Goal: Task Accomplishment & Management: Manage account settings

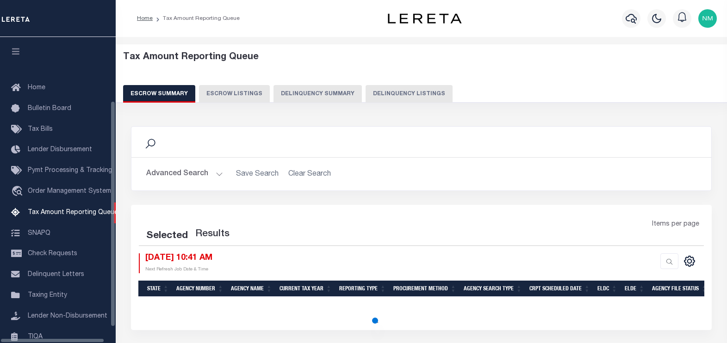
select select "100"
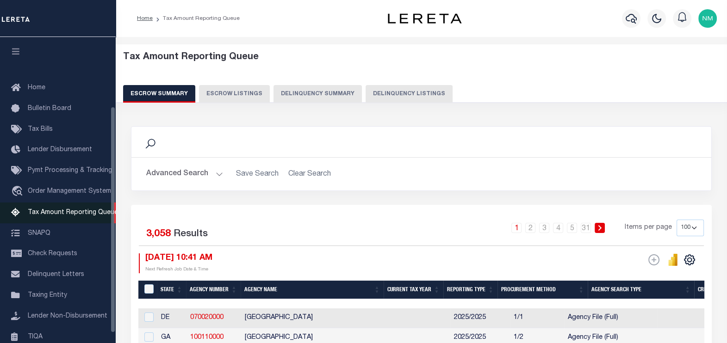
scroll to position [93, 0]
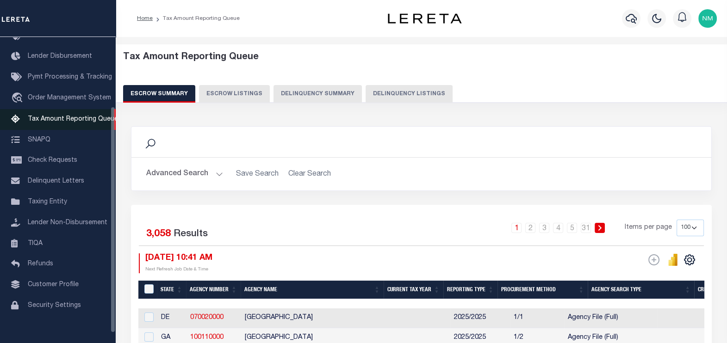
click at [61, 119] on span "Tax Amount Reporting Queue" at bounding box center [73, 119] width 90 height 6
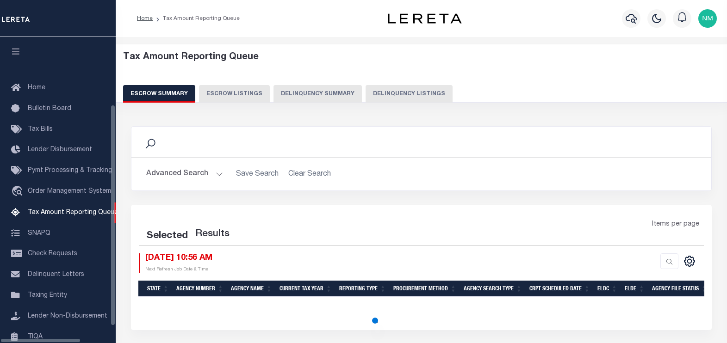
click at [388, 95] on button "Delinquency Listings" at bounding box center [408, 94] width 87 height 18
select select "100"
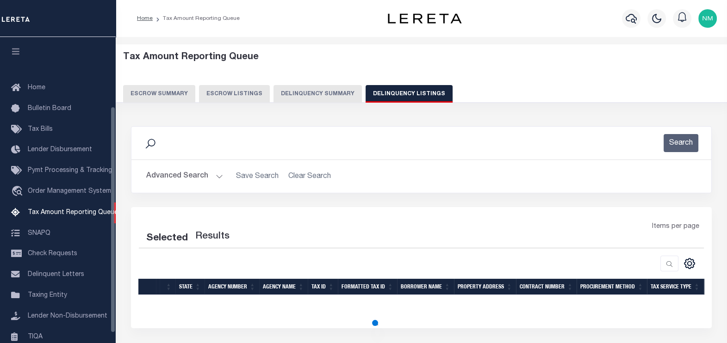
scroll to position [93, 0]
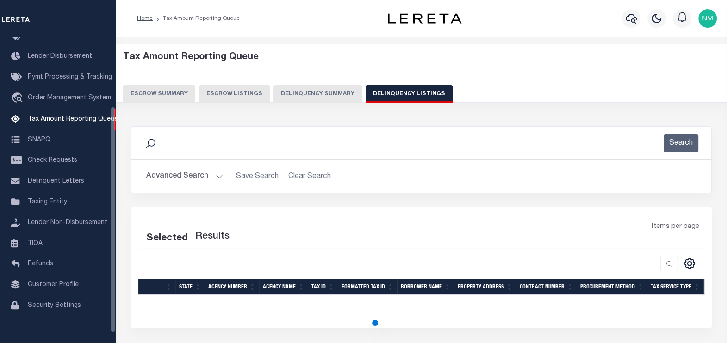
select select "100"
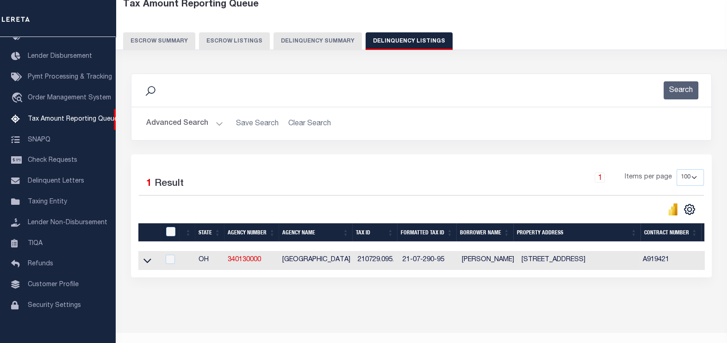
scroll to position [57, 0]
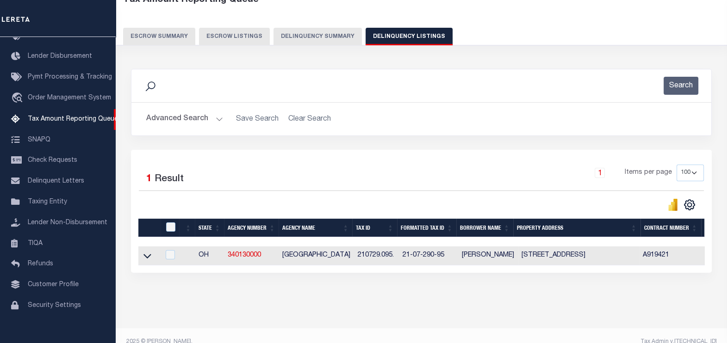
click at [183, 118] on button "Advanced Search" at bounding box center [184, 119] width 77 height 18
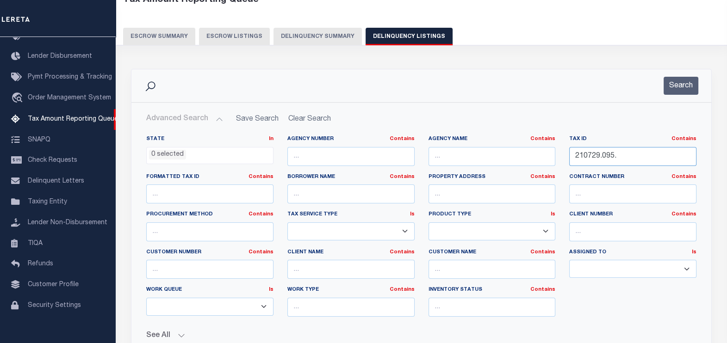
click at [594, 160] on input "210729.095." at bounding box center [632, 156] width 127 height 19
paste input "."
type input "210729.095."
click at [676, 83] on button "Search" at bounding box center [680, 86] width 35 height 18
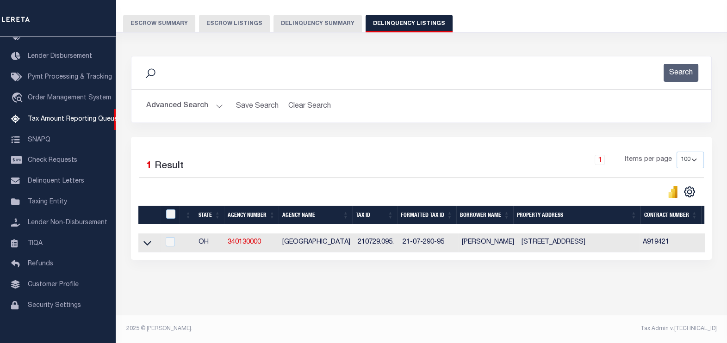
scroll to position [77, 0]
click at [146, 238] on icon at bounding box center [147, 243] width 8 height 10
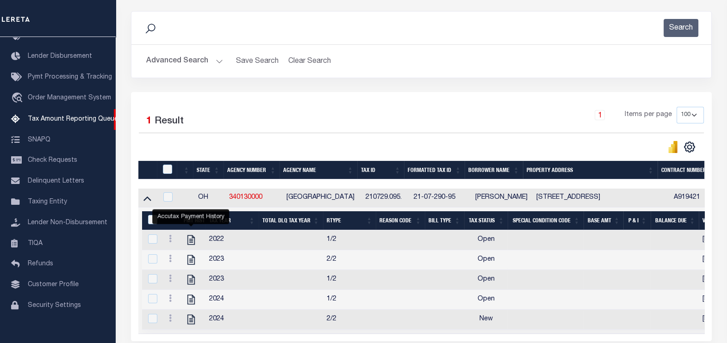
scroll to position [192, 0]
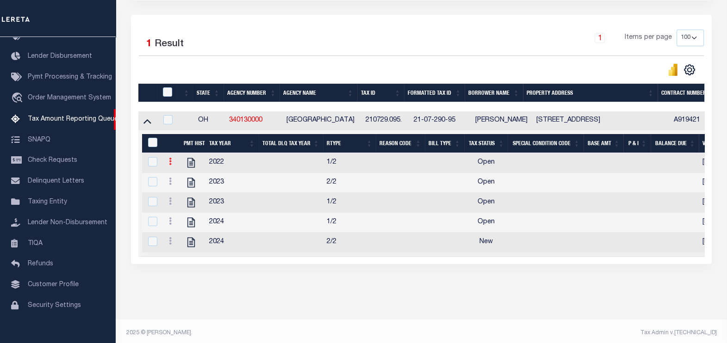
click at [168, 164] on link at bounding box center [170, 162] width 10 height 7
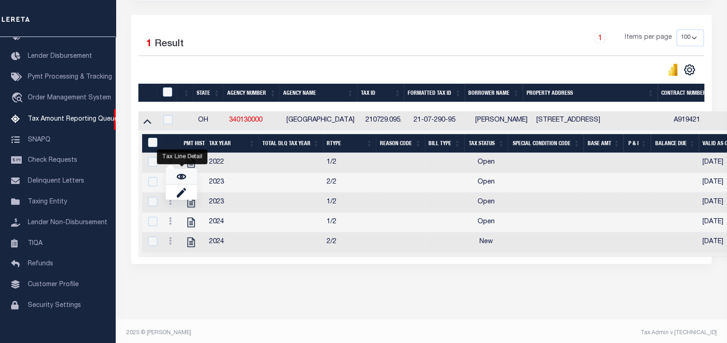
click at [185, 179] on img "" at bounding box center [181, 176] width 9 height 9
checkbox input "true"
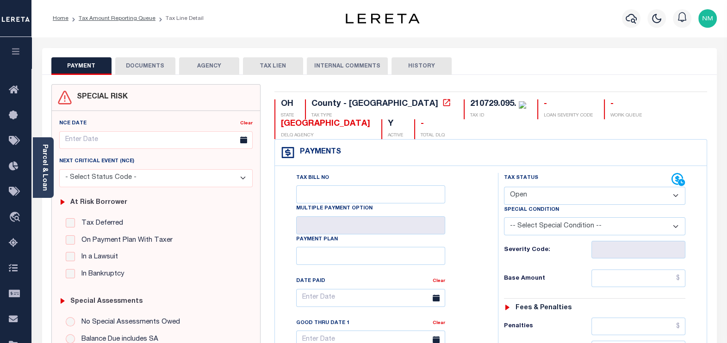
click at [532, 192] on select "- Select Status Code - Open Due/Unpaid Paid Incomplete No Tax Due Internal Refu…" at bounding box center [595, 196] width 182 height 18
select select "PYD"
click at [504, 187] on select "- Select Status Code - Open Due/Unpaid Paid Incomplete No Tax Due Internal Refu…" at bounding box center [595, 196] width 182 height 18
type input "[DATE]"
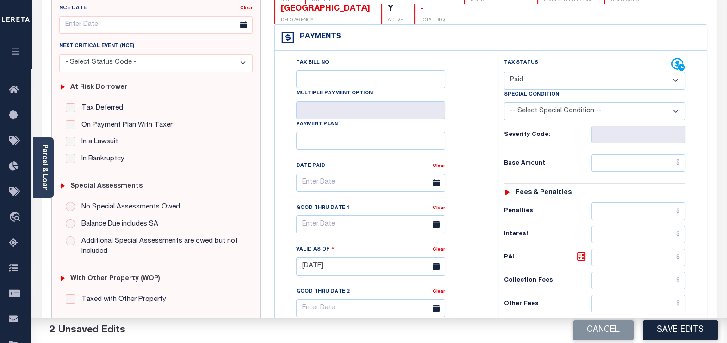
scroll to position [115, 0]
click at [679, 163] on input "text" at bounding box center [638, 164] width 94 height 18
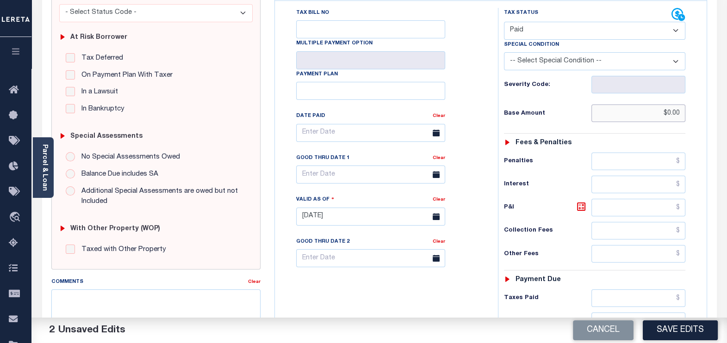
scroll to position [231, 0]
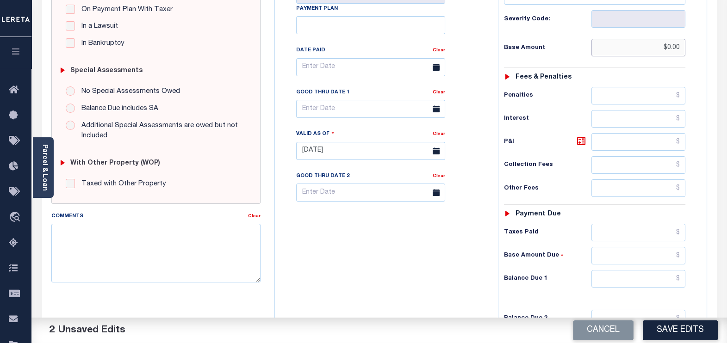
type input "$0.00"
click at [679, 275] on input "text" at bounding box center [638, 279] width 94 height 18
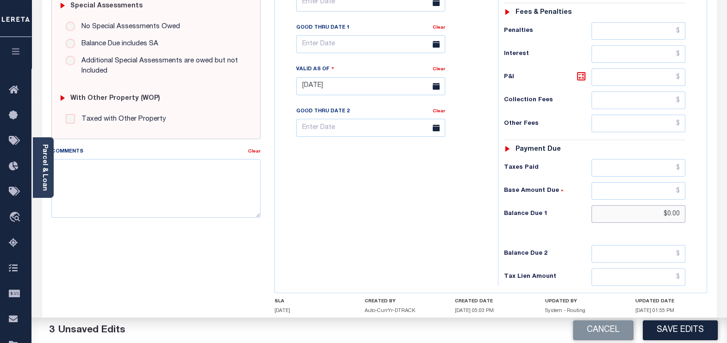
scroll to position [296, 0]
type input "$0.00"
click at [104, 233] on div "SPECIAL RISK NCE Date Clear - Select Status Code -" at bounding box center [155, 85] width 223 height 594
click at [97, 185] on textarea "Comments" at bounding box center [156, 188] width 210 height 58
type textarea "r"
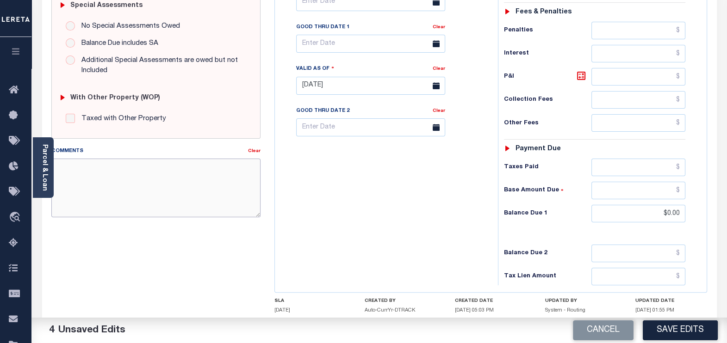
click at [130, 193] on textarea "Comments" at bounding box center [156, 188] width 210 height 58
paste textarea "RENEE"
click at [124, 167] on textarea "TC- RENEE , VERI" at bounding box center [156, 188] width 210 height 58
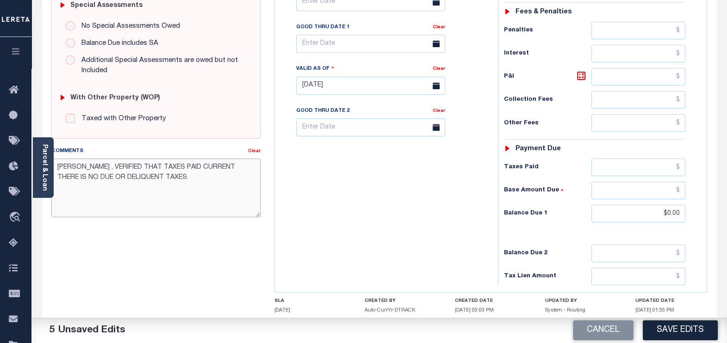
type textarea "[PERSON_NAME] , VERIFIED THAT TAXES PAID CURRENT THERE IS NO DUE OR DELIQUENT T…"
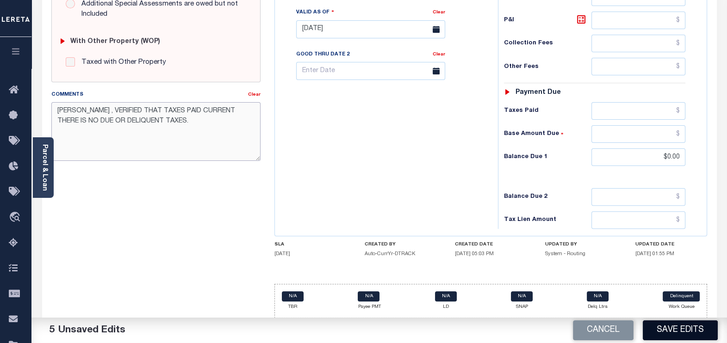
scroll to position [354, 0]
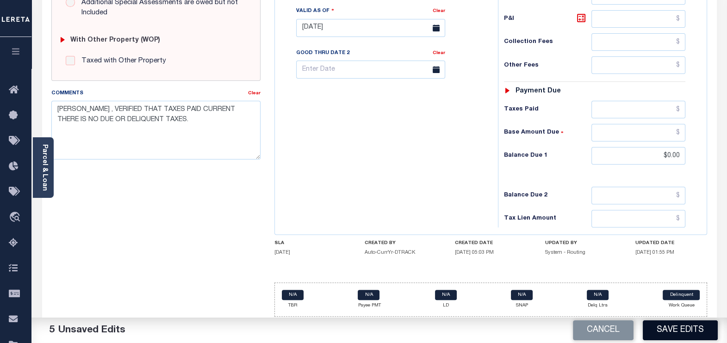
click at [666, 334] on button "Save Edits" at bounding box center [680, 331] width 75 height 20
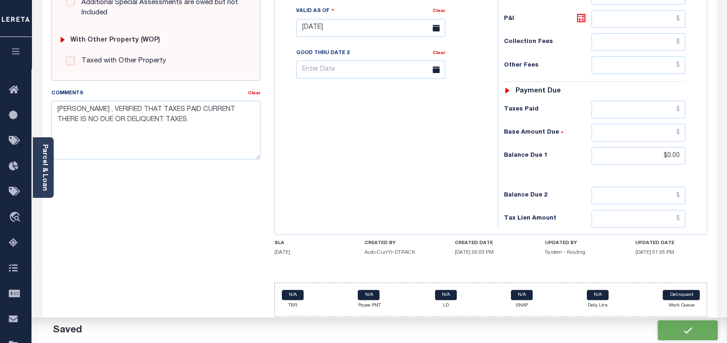
checkbox input "false"
type input "$0"
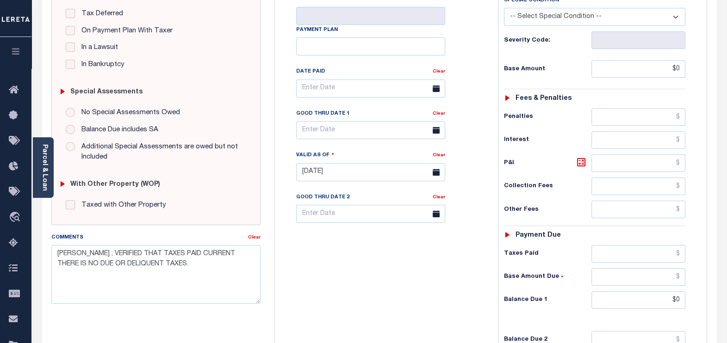
scroll to position [180, 0]
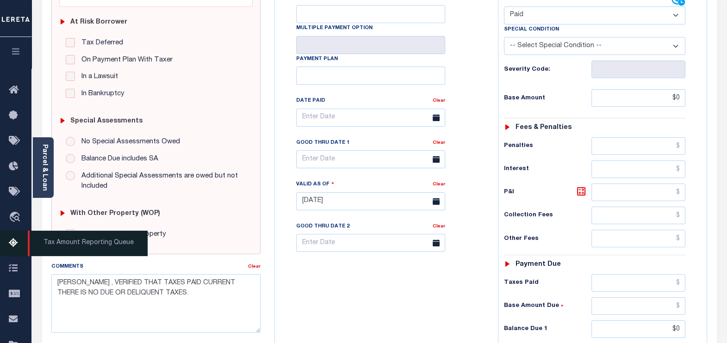
click at [12, 248] on icon at bounding box center [16, 244] width 15 height 12
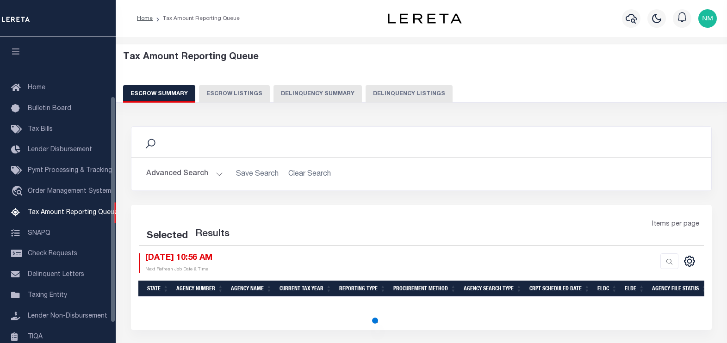
select select "100"
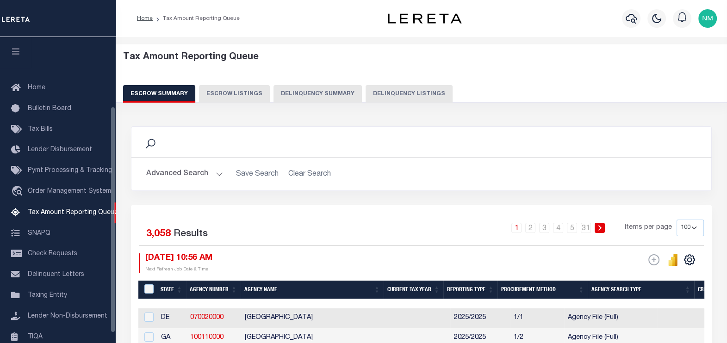
scroll to position [93, 0]
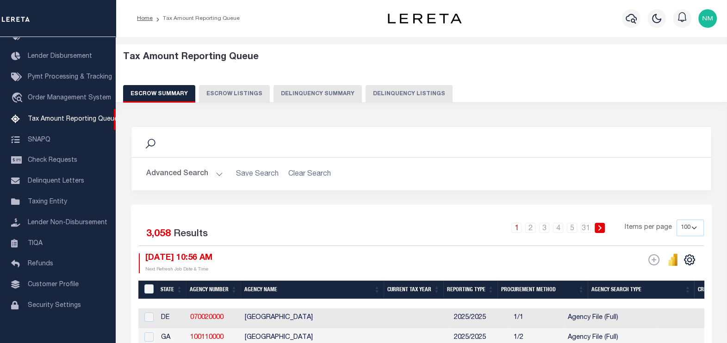
drag, startPoint x: 394, startPoint y: 96, endPoint x: 394, endPoint y: 109, distance: 12.5
click at [394, 96] on button "Delinquency Listings" at bounding box center [408, 94] width 87 height 18
select select "100"
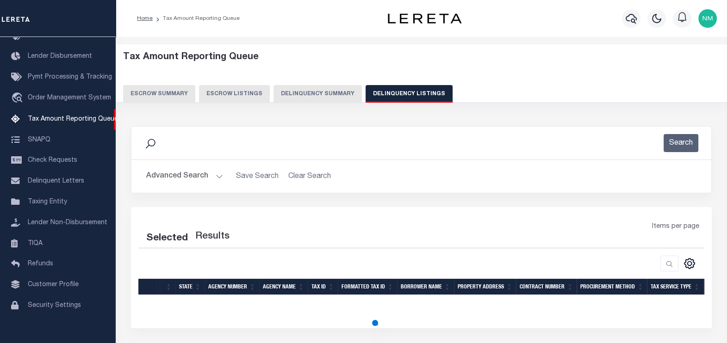
select select "100"
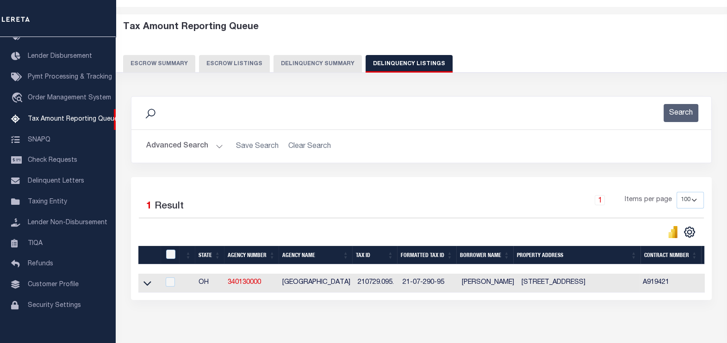
scroll to position [77, 0]
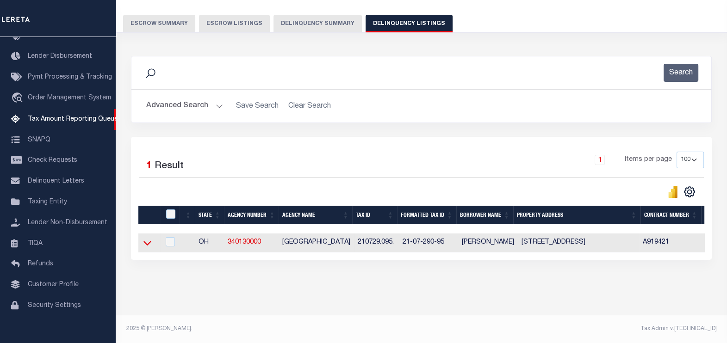
click at [146, 238] on icon at bounding box center [147, 243] width 8 height 10
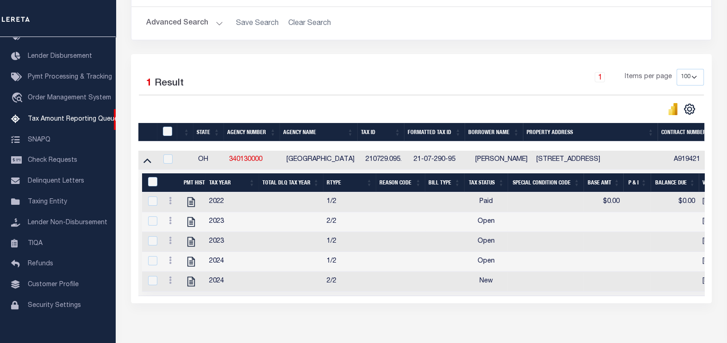
scroll to position [192, 0]
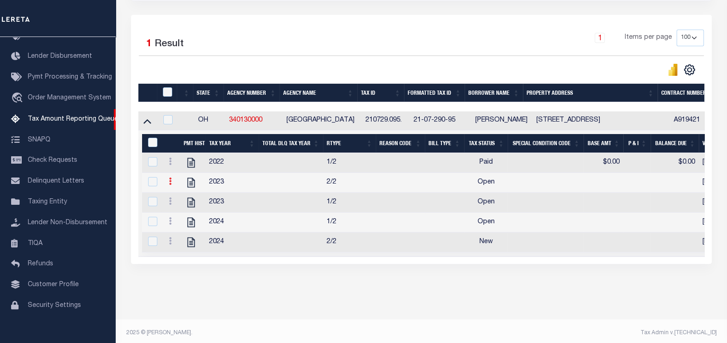
click at [169, 183] on icon at bounding box center [170, 181] width 3 height 7
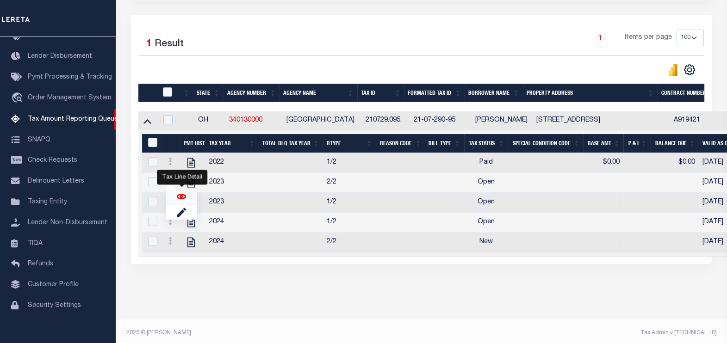
click at [179, 199] on img "" at bounding box center [181, 196] width 9 height 9
checkbox input "true"
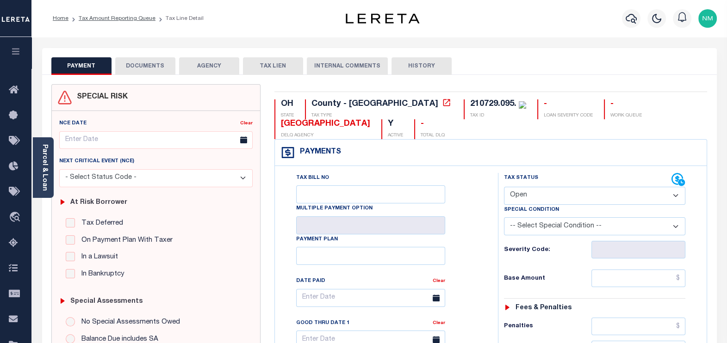
click at [524, 193] on select "- Select Status Code - Open Due/Unpaid Paid Incomplete No Tax Due Internal Refu…" at bounding box center [595, 196] width 182 height 18
select select "PYD"
click at [504, 187] on select "- Select Status Code - Open Due/Unpaid Paid Incomplete No Tax Due Internal Refu…" at bounding box center [595, 196] width 182 height 18
type input "[DATE]"
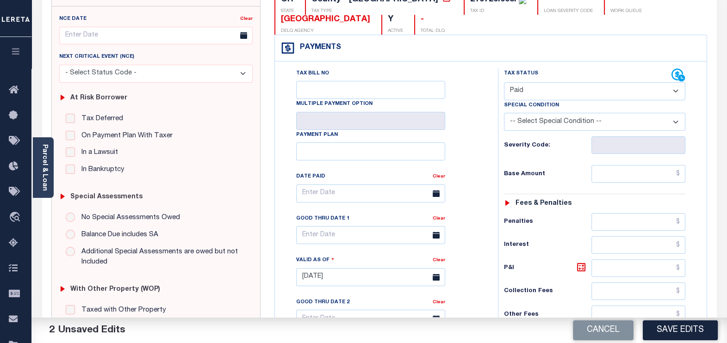
scroll to position [173, 0]
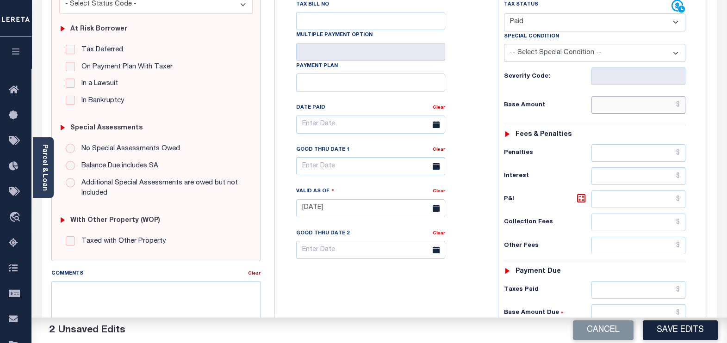
click at [678, 105] on input "text" at bounding box center [638, 105] width 94 height 18
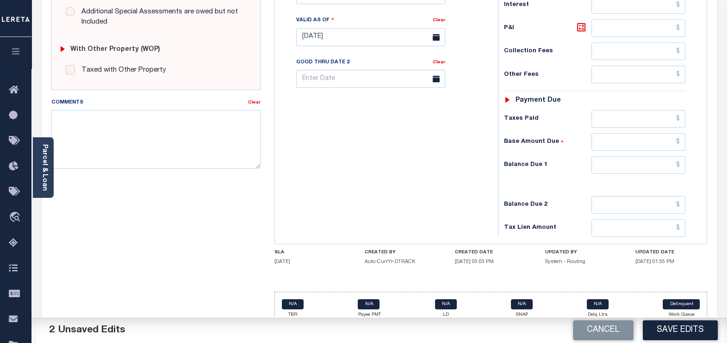
scroll to position [347, 0]
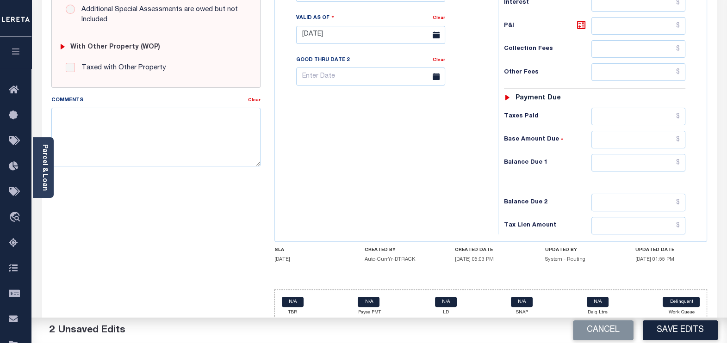
type input "$0.00"
click at [679, 160] on input "text" at bounding box center [638, 163] width 94 height 18
type input "$0.00"
click at [98, 136] on textarea "Comments" at bounding box center [156, 137] width 210 height 58
paste textarea "[PERSON_NAME] , VERIFIED THAT TAXES PAID CURRENT THERE IS NO DUE OR DELIQUENT T…"
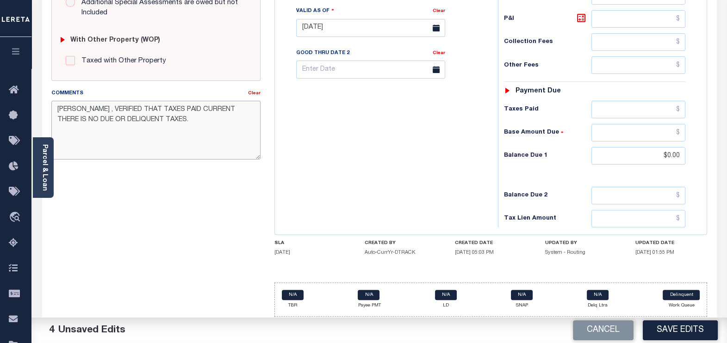
scroll to position [354, 0]
type textarea "[PERSON_NAME] , VERIFIED THAT TAXES PAID CURRENT THERE IS NO DUE OR DELIQUENT T…"
click at [686, 329] on button "Save Edits" at bounding box center [680, 331] width 75 height 20
checkbox input "false"
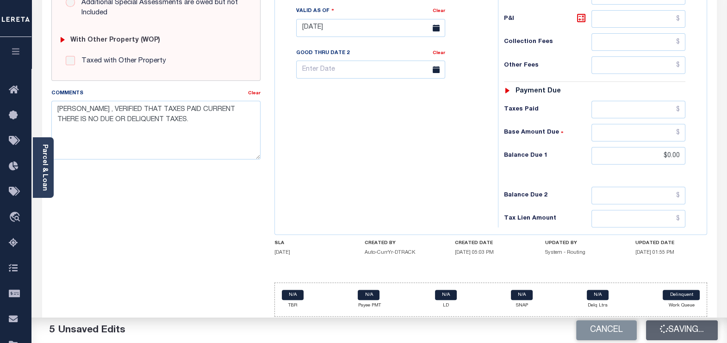
checkbox input "false"
type input "$0"
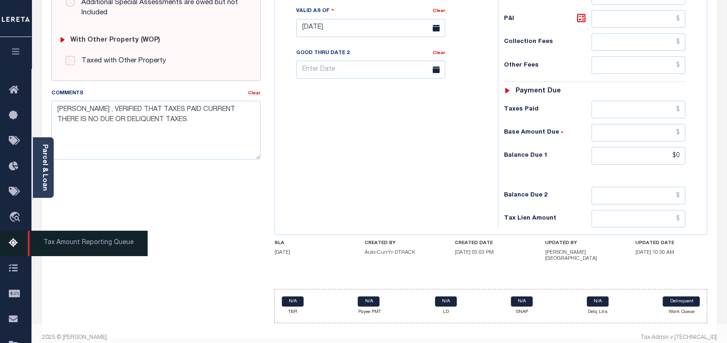
click at [16, 246] on icon at bounding box center [16, 244] width 15 height 12
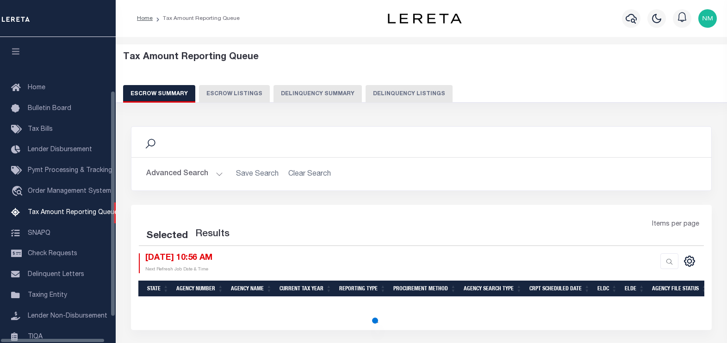
select select "100"
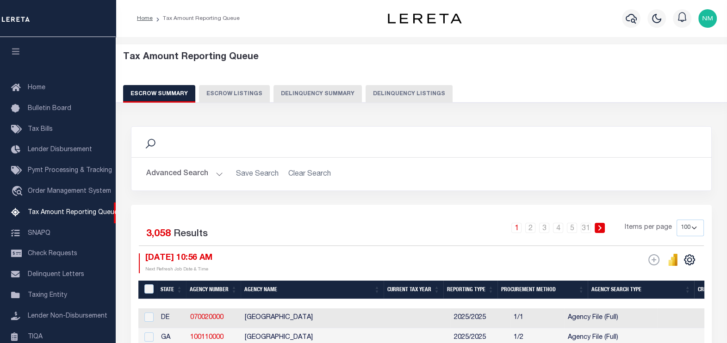
scroll to position [93, 0]
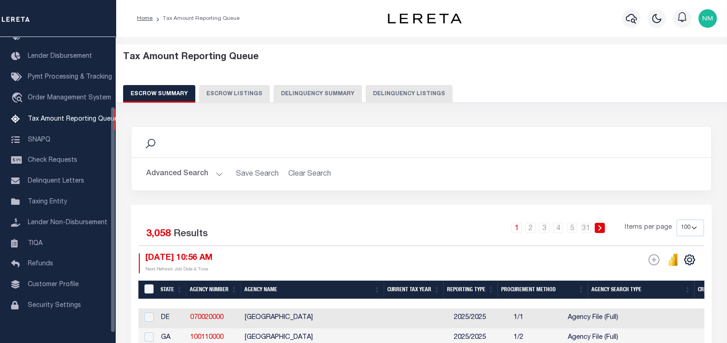
click at [402, 91] on button "Delinquency Listings" at bounding box center [408, 94] width 87 height 18
select select
select select "100"
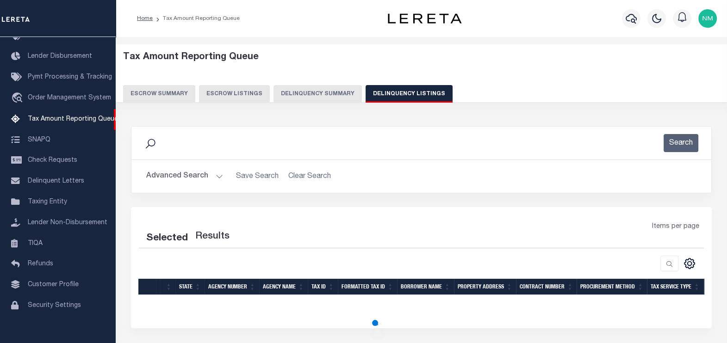
select select "100"
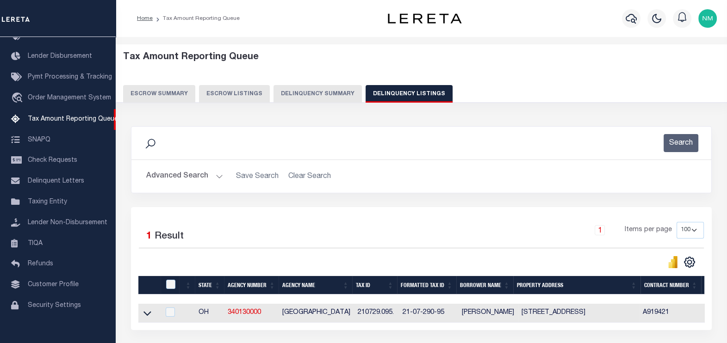
click at [204, 175] on button "Advanced Search" at bounding box center [184, 176] width 77 height 18
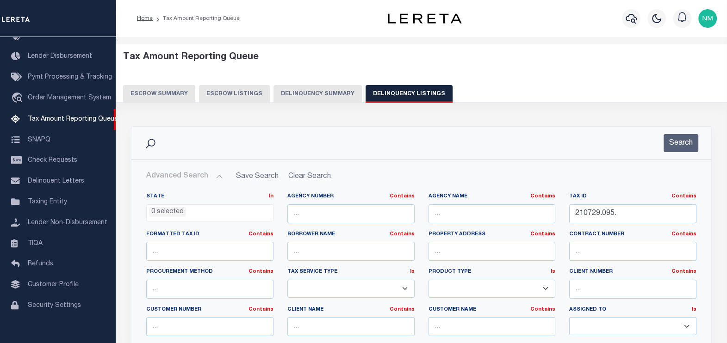
scroll to position [322, 0]
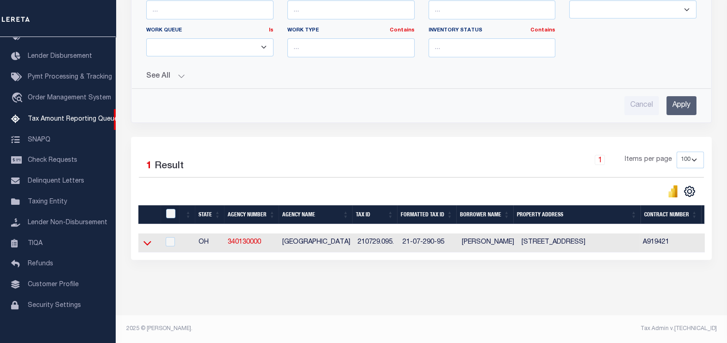
click at [150, 241] on icon at bounding box center [147, 243] width 8 height 5
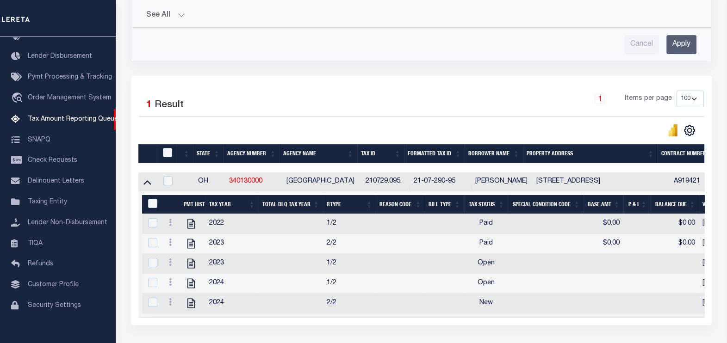
scroll to position [380, 0]
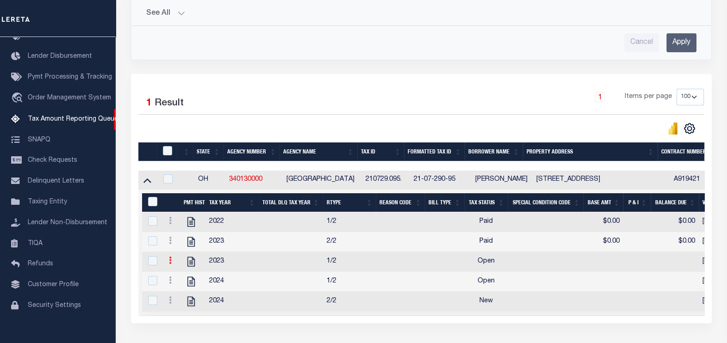
click at [169, 260] on icon at bounding box center [170, 260] width 3 height 7
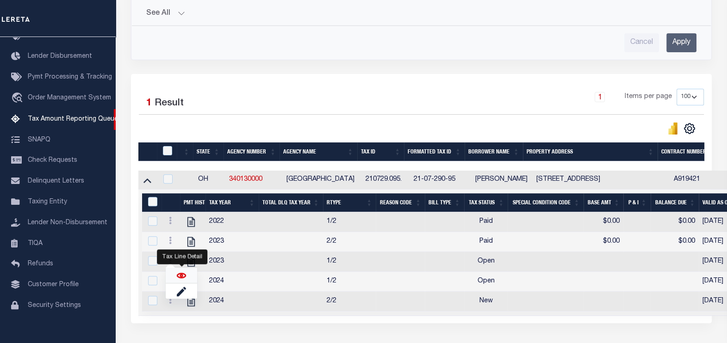
click at [183, 278] on img "" at bounding box center [181, 275] width 9 height 9
checkbox input "true"
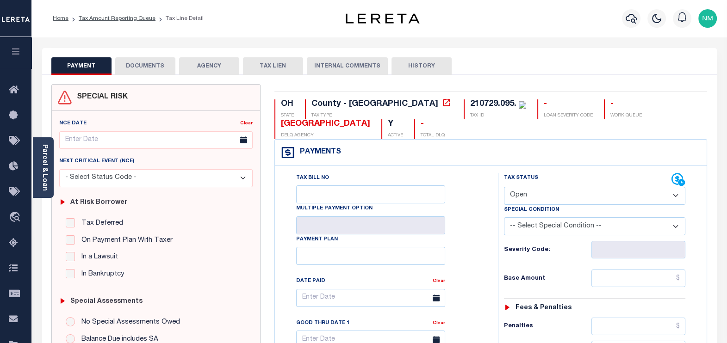
click at [534, 189] on select "- Select Status Code - Open Due/Unpaid Paid Incomplete No Tax Due Internal Refu…" at bounding box center [595, 196] width 182 height 18
select select "PYD"
click at [504, 187] on select "- Select Status Code - Open Due/Unpaid Paid Incomplete No Tax Due Internal Refu…" at bounding box center [595, 196] width 182 height 18
type input "[DATE]"
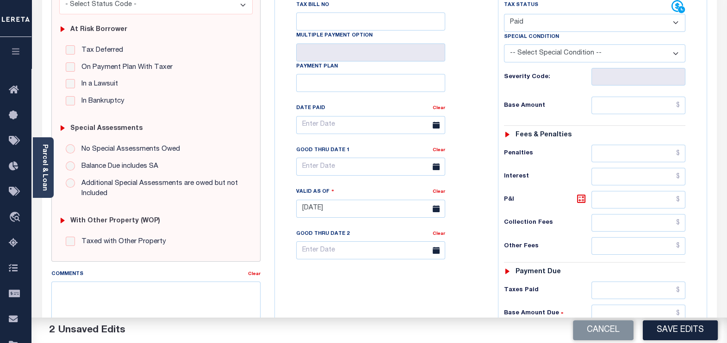
scroll to position [173, 0]
click at [680, 105] on input "text" at bounding box center [638, 105] width 94 height 18
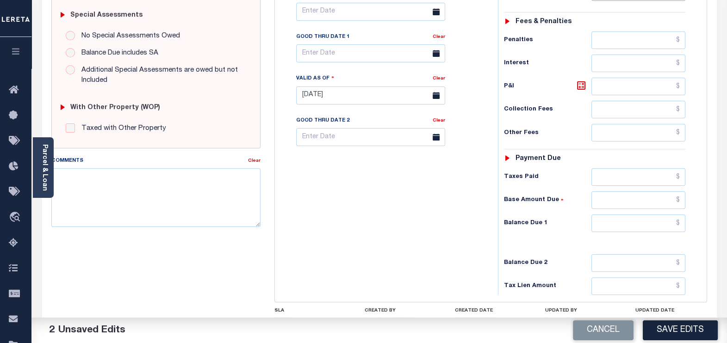
scroll to position [289, 0]
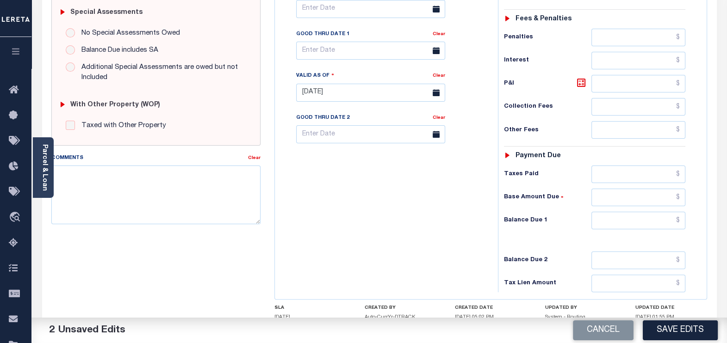
type input "$0.00"
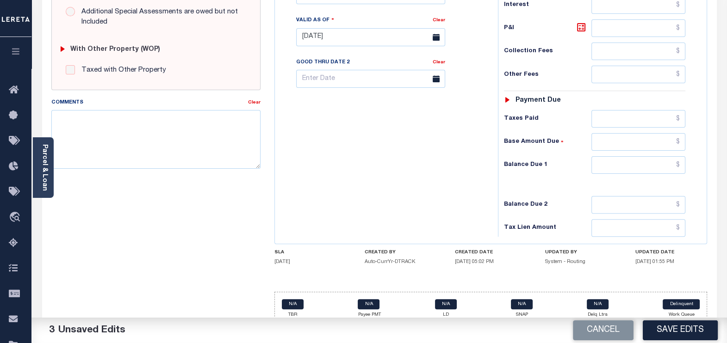
scroll to position [354, 0]
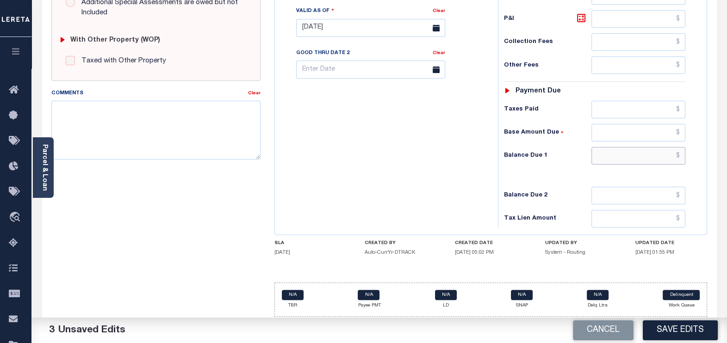
click at [679, 152] on input "text" at bounding box center [638, 156] width 94 height 18
type input "$0.00"
click at [81, 124] on textarea "Comments" at bounding box center [156, 130] width 210 height 58
paste textarea "[PERSON_NAME] , VERIFIED THAT TAXES PAID CURRENT THERE IS NO DUE OR DELIQUENT T…"
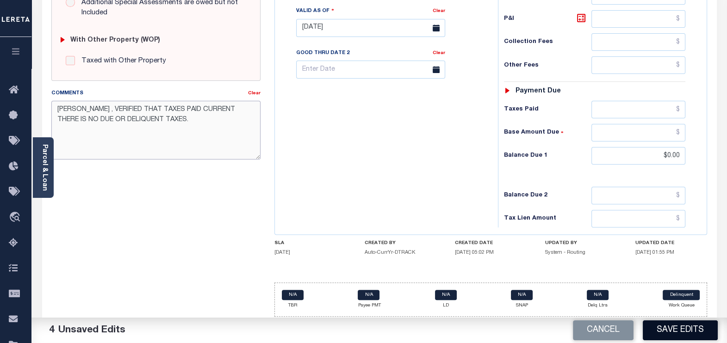
type textarea "[PERSON_NAME] , VERIFIED THAT TAXES PAID CURRENT THERE IS NO DUE OR DELIQUENT T…"
click at [687, 326] on button "Save Edits" at bounding box center [680, 331] width 75 height 20
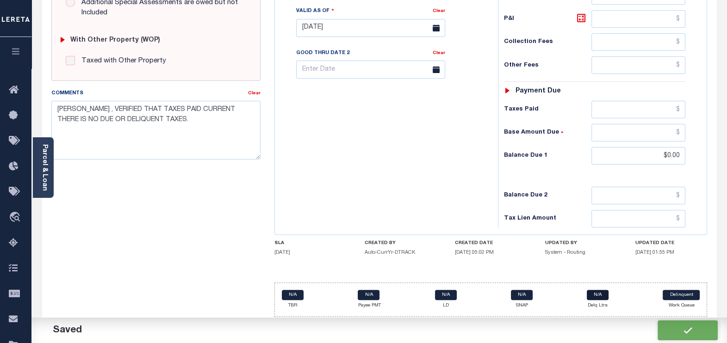
checkbox input "false"
type input "$0"
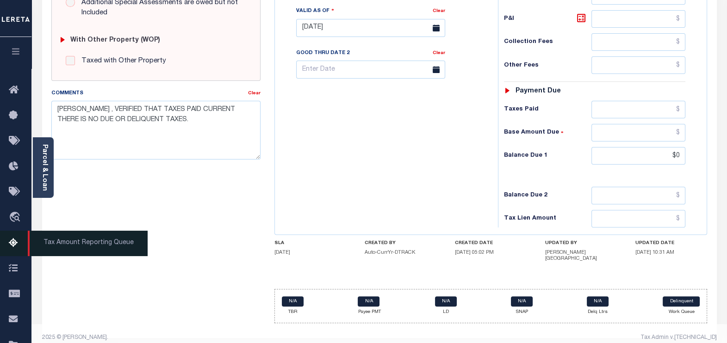
click at [14, 242] on icon at bounding box center [16, 244] width 15 height 12
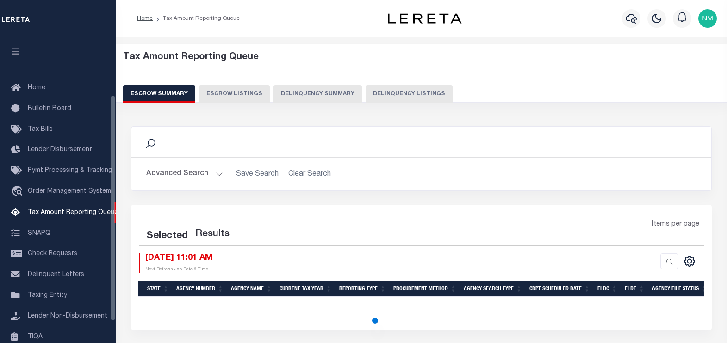
select select "100"
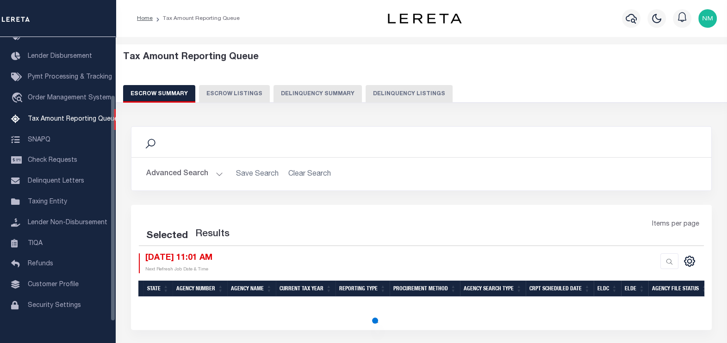
select select "100"
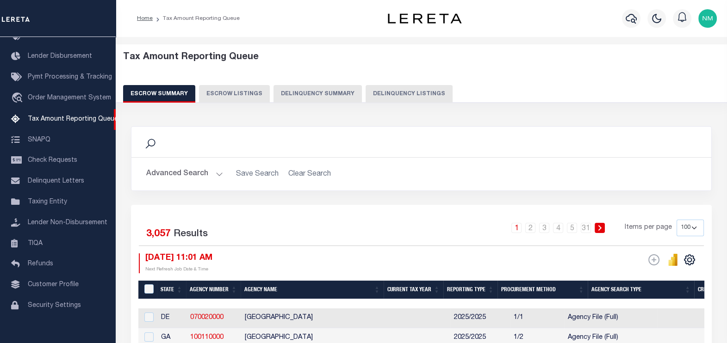
click at [368, 89] on button "Delinquency Listings" at bounding box center [408, 94] width 87 height 18
select select "100"
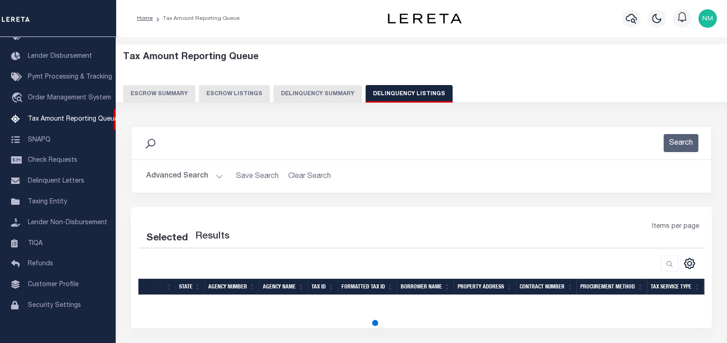
select select "100"
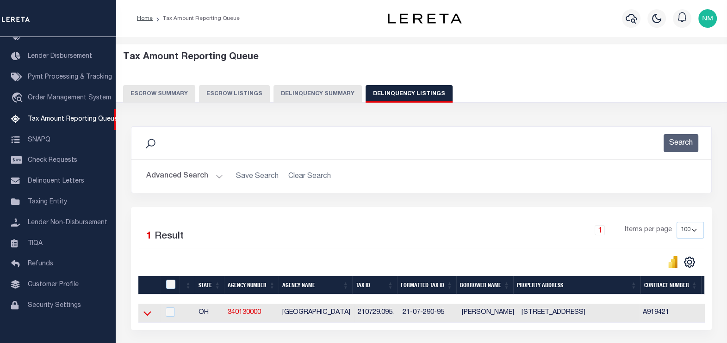
click at [146, 316] on icon at bounding box center [147, 314] width 8 height 5
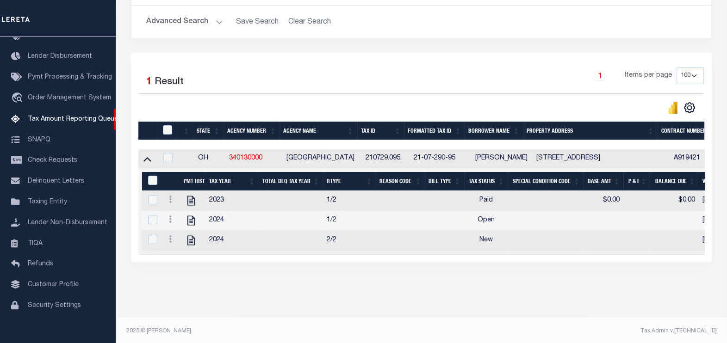
scroll to position [164, 0]
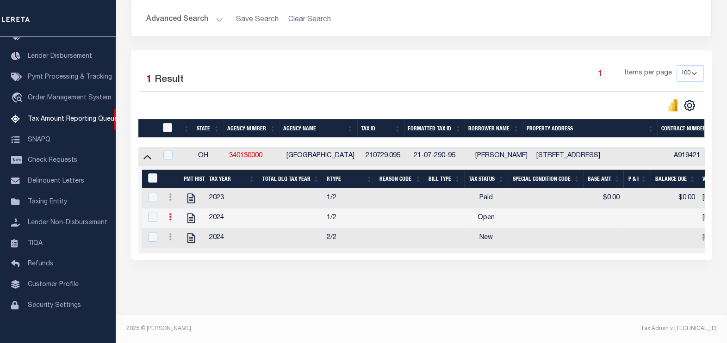
click at [168, 215] on link at bounding box center [170, 218] width 10 height 7
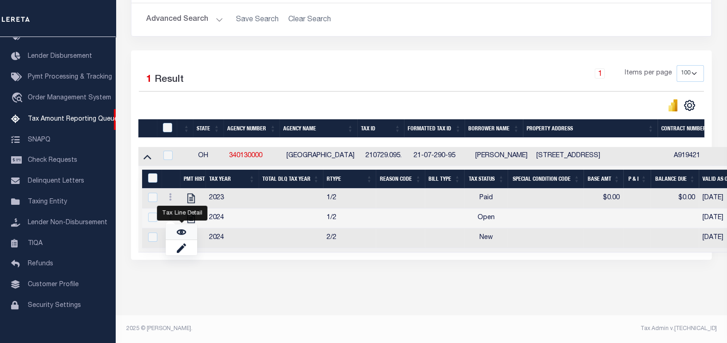
click at [189, 234] on link "" at bounding box center [181, 231] width 31 height 15
checkbox input "true"
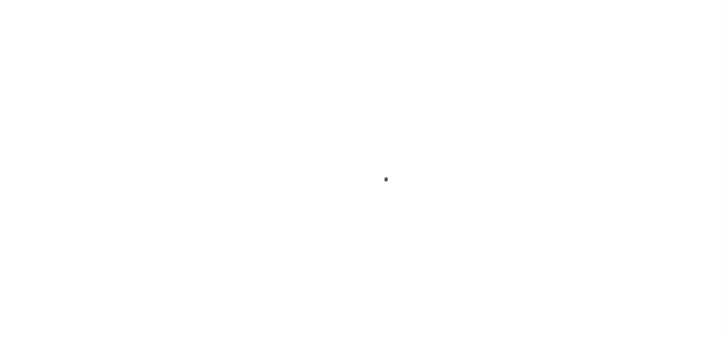
checkbox input "false"
type input "02/13/2025"
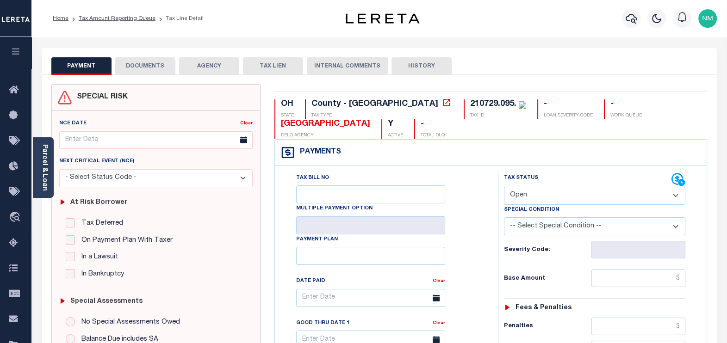
click at [530, 194] on select "- Select Status Code - Open Due/Unpaid Paid Incomplete No Tax Due Internal Refu…" at bounding box center [595, 196] width 182 height 18
select select "PYD"
click at [504, 187] on select "- Select Status Code - Open Due/Unpaid Paid Incomplete No Tax Due Internal Refu…" at bounding box center [595, 196] width 182 height 18
type input "[DATE]"
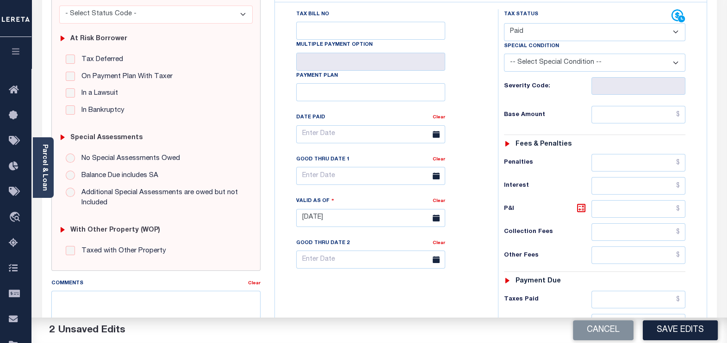
scroll to position [173, 0]
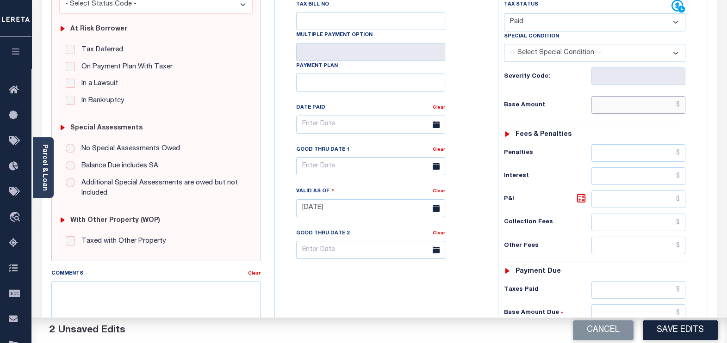
click at [678, 105] on input "text" at bounding box center [638, 105] width 94 height 18
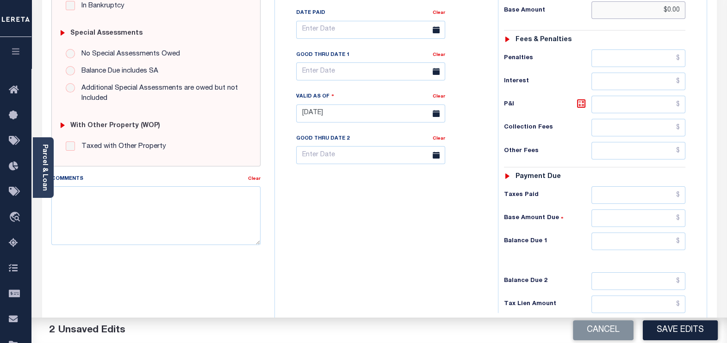
scroll to position [289, 0]
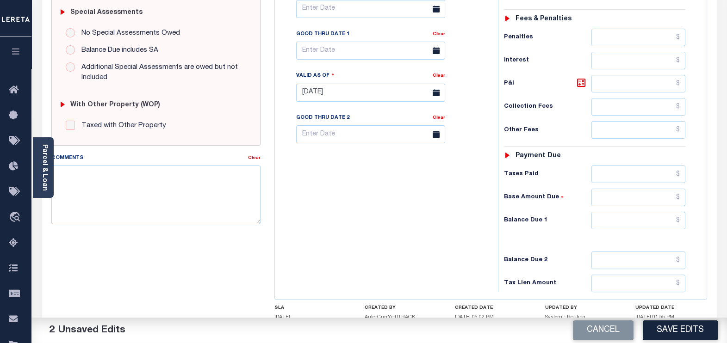
type input "$0.00"
click at [680, 219] on input "text" at bounding box center [638, 221] width 94 height 18
type input "$0.00"
click at [74, 182] on textarea "Comments" at bounding box center [156, 195] width 210 height 58
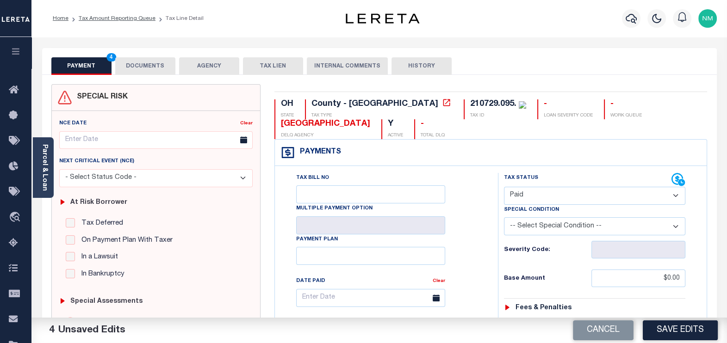
scroll to position [347, 0]
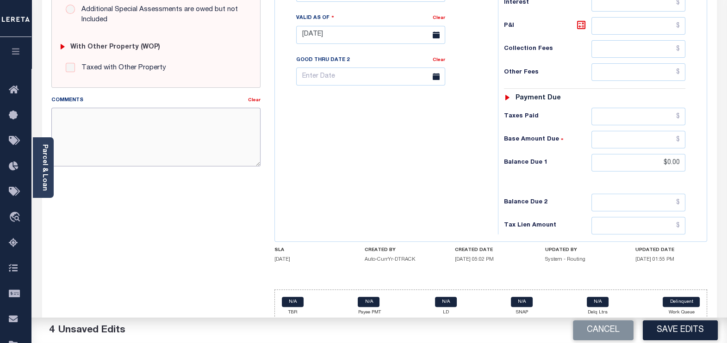
click at [123, 136] on textarea "Comments" at bounding box center [156, 137] width 210 height 58
paste textarea "TC- RENEE , VERIFIED THAT TAXES PAID CURRENT THERE IS NO DUE OR DELIQUENT TAXES."
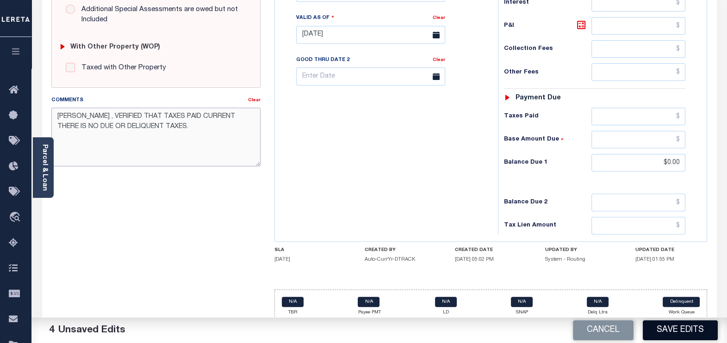
type textarea "TC- RENEE , VERIFIED THAT TAXES PAID CURRENT THERE IS NO DUE OR DELIQUENT TAXES."
click at [690, 332] on button "Save Edits" at bounding box center [680, 331] width 75 height 20
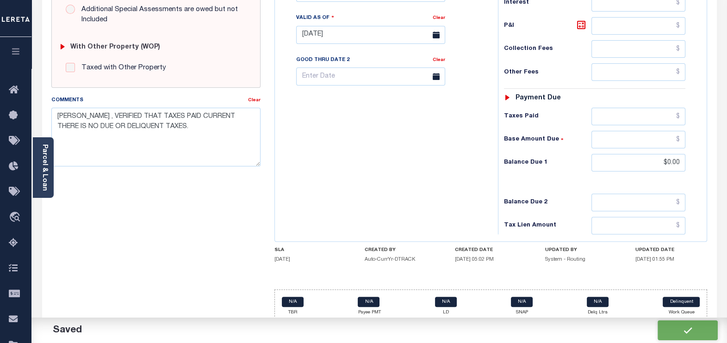
checkbox input "false"
type input "$0"
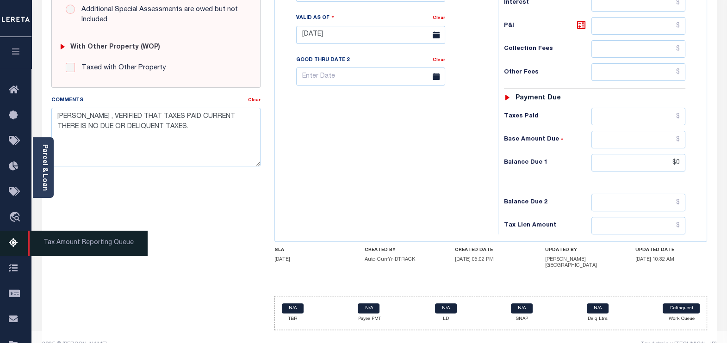
click at [11, 245] on icon at bounding box center [16, 244] width 15 height 12
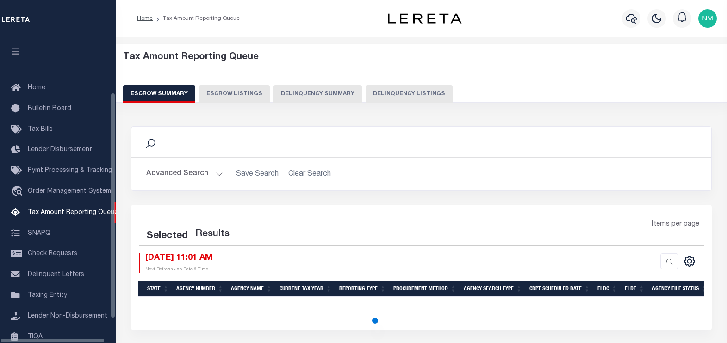
select select "100"
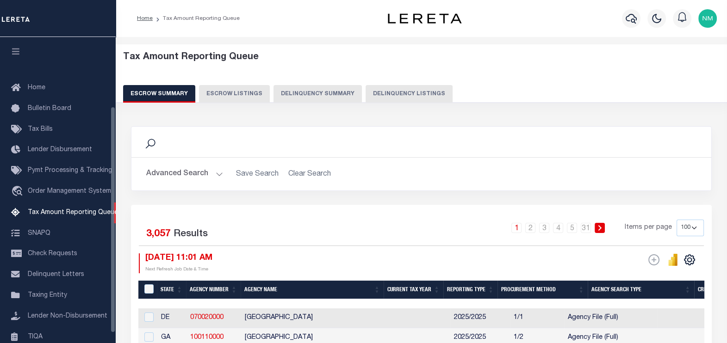
scroll to position [93, 0]
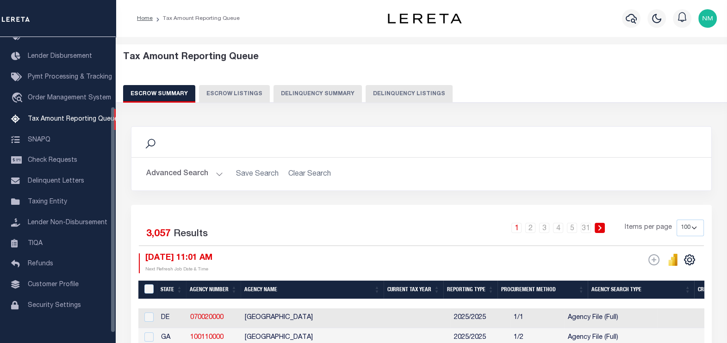
click at [376, 90] on button "Delinquency Listings" at bounding box center [408, 94] width 87 height 18
select select "100"
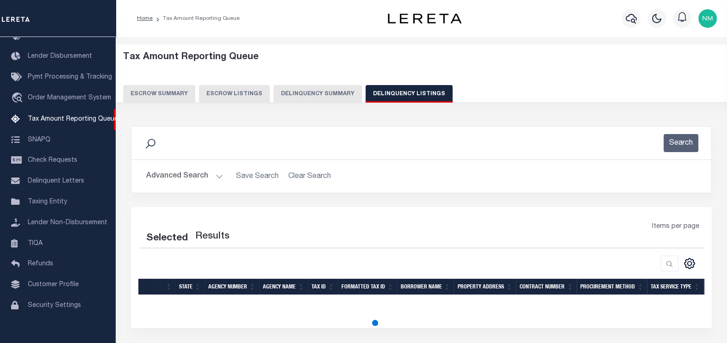
select select "100"
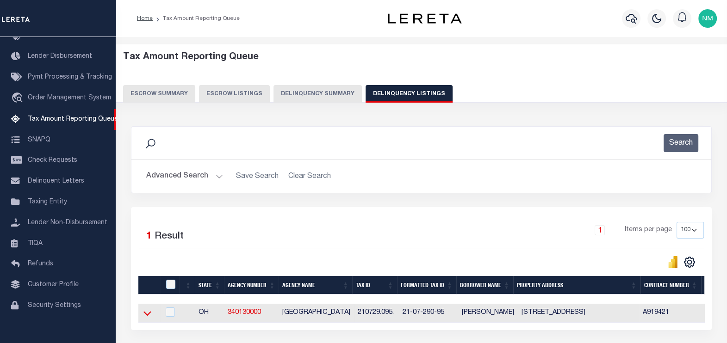
click at [148, 316] on icon at bounding box center [147, 314] width 8 height 10
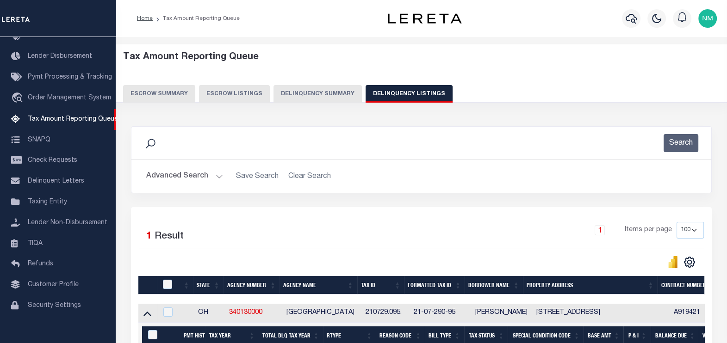
scroll to position [164, 0]
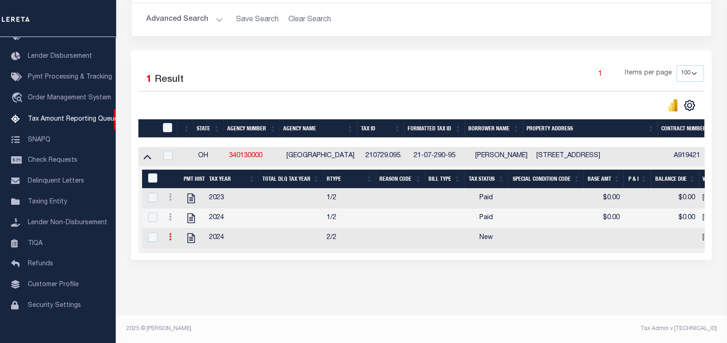
click at [171, 234] on icon at bounding box center [170, 236] width 3 height 7
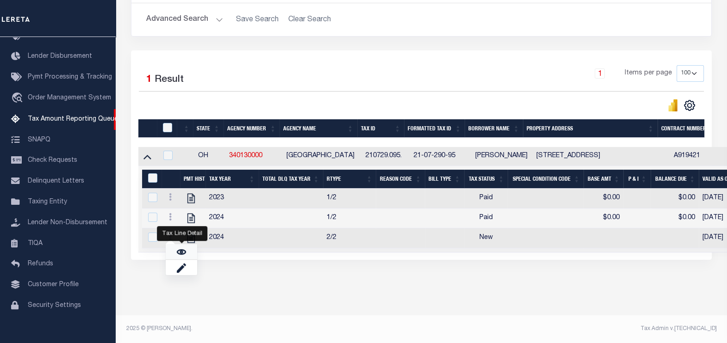
click at [173, 254] on link "" at bounding box center [181, 251] width 31 height 15
checkbox input "true"
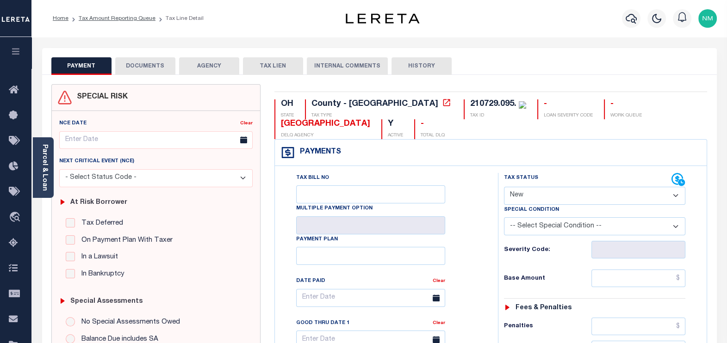
click at [554, 198] on select "- Select Status Code - Open Due/Unpaid Paid Incomplete No Tax Due Internal Refu…" at bounding box center [595, 196] width 182 height 18
select select "PYD"
click at [504, 187] on select "- Select Status Code - Open Due/Unpaid Paid Incomplete No Tax Due Internal Refu…" at bounding box center [595, 196] width 182 height 18
type input "[DATE]"
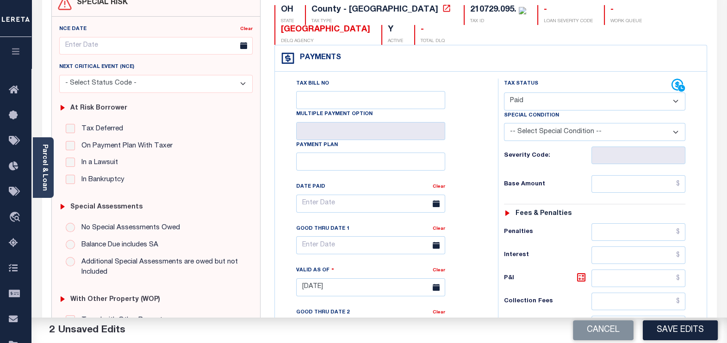
scroll to position [115, 0]
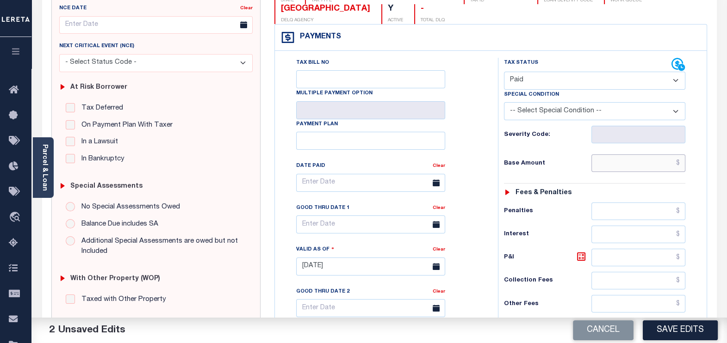
click at [678, 162] on input "text" at bounding box center [638, 164] width 94 height 18
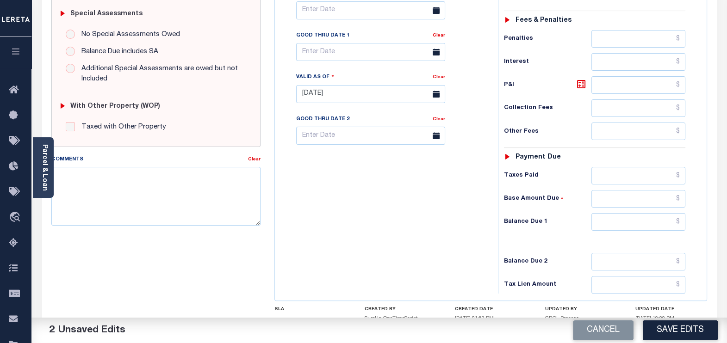
scroll to position [289, 0]
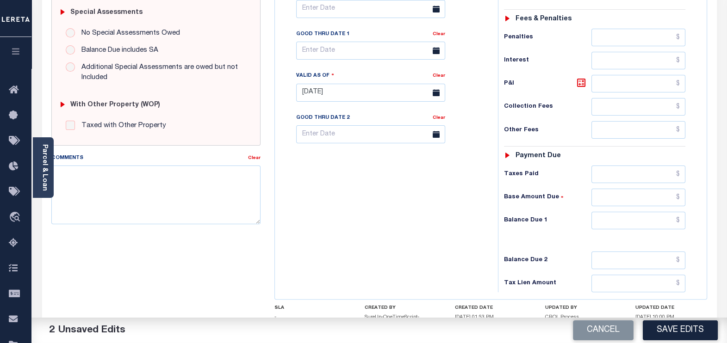
type input "$0.00"
click at [678, 219] on input "text" at bounding box center [638, 221] width 94 height 18
type input "$0.00"
click at [138, 180] on textarea "Comments" at bounding box center [156, 195] width 210 height 58
paste textarea "[PERSON_NAME] , VERIFIED THAT TAXES PAID CURRENT THERE IS NO DUE OR DELIQUENT T…"
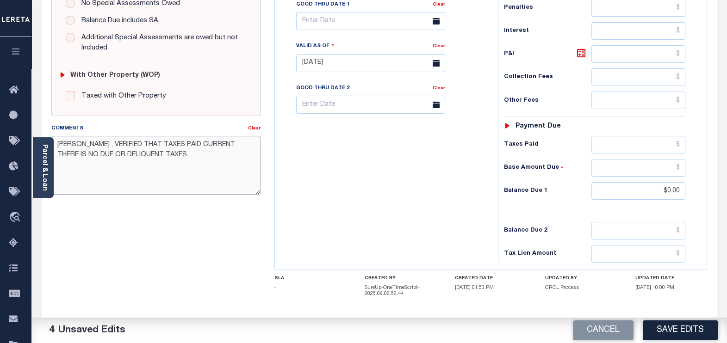
scroll to position [360, 0]
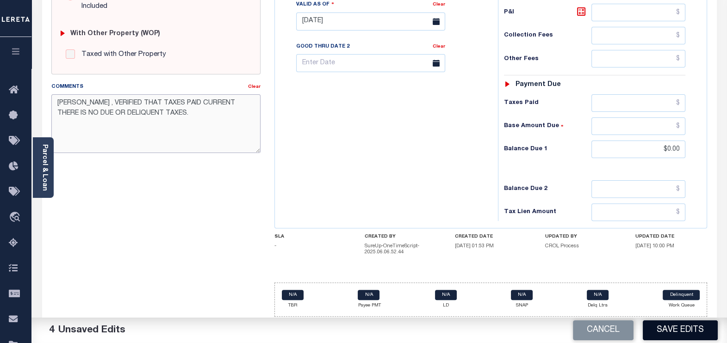
type textarea "[PERSON_NAME] , VERIFIED THAT TAXES PAID CURRENT THERE IS NO DUE OR DELIQUENT T…"
click at [675, 333] on button "Save Edits" at bounding box center [680, 331] width 75 height 20
checkbox input "false"
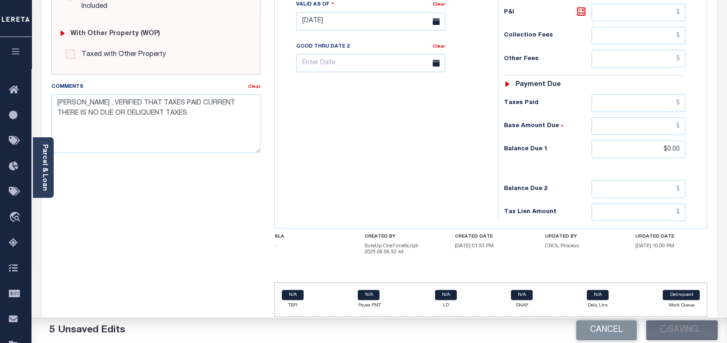
type input "$0"
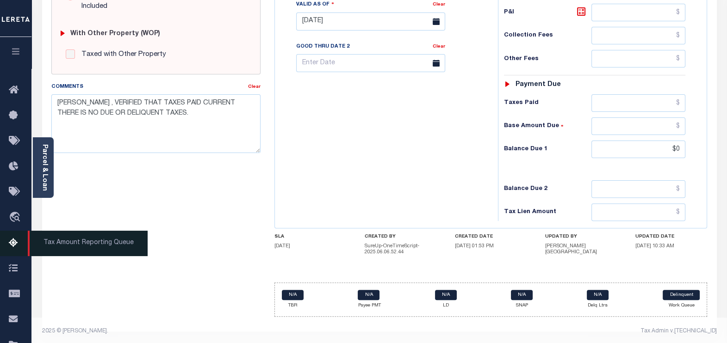
click at [14, 252] on link "Tax Amount Reporting Queue" at bounding box center [15, 243] width 31 height 25
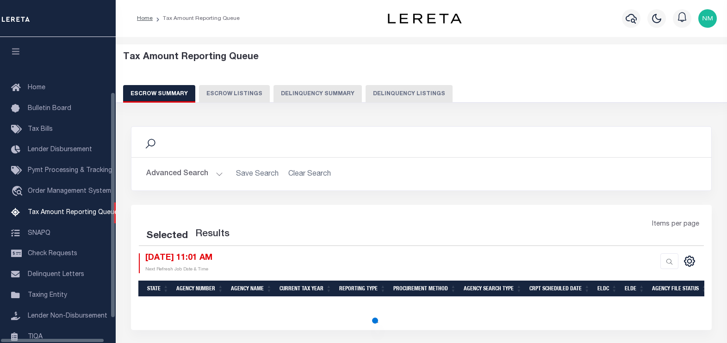
select select "100"
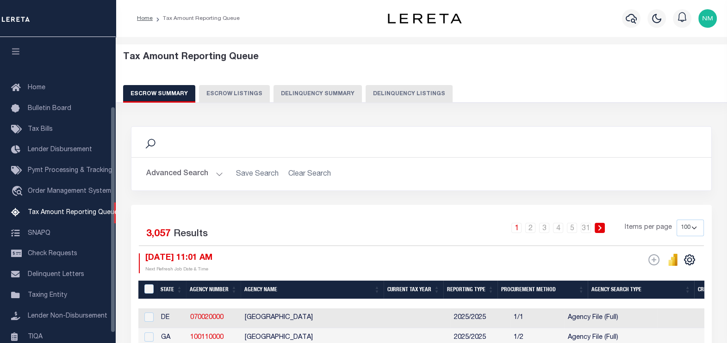
scroll to position [93, 0]
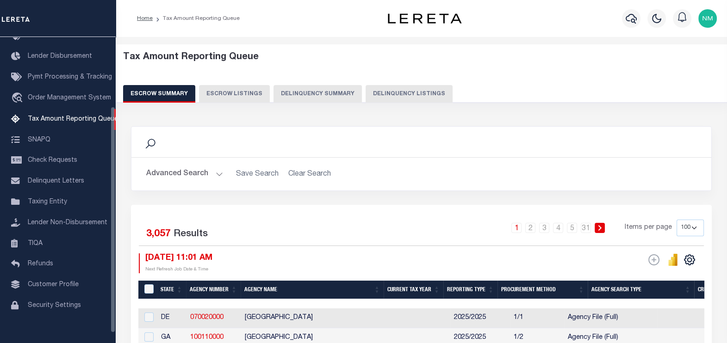
click at [373, 101] on button "Delinquency Listings" at bounding box center [408, 94] width 87 height 18
select select "100"
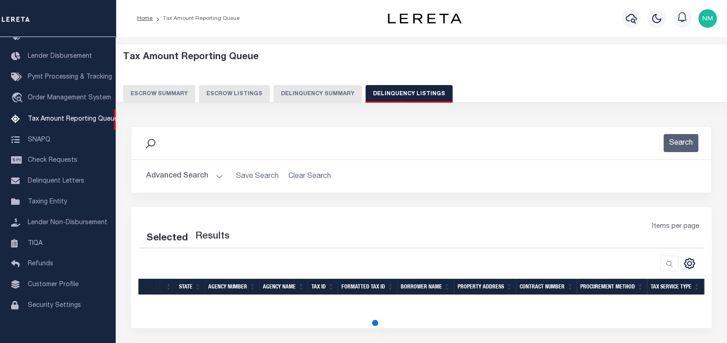
select select "100"
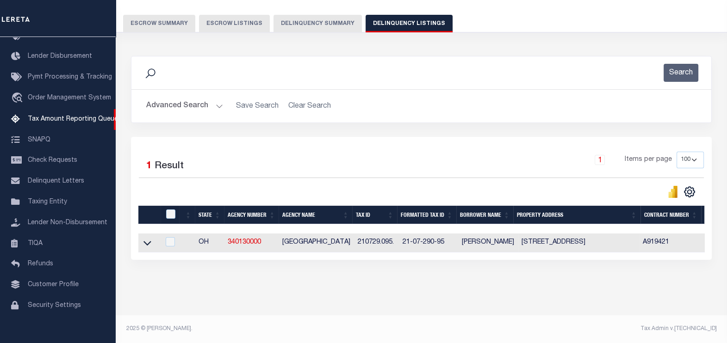
scroll to position [77, 0]
click at [145, 240] on icon at bounding box center [147, 243] width 8 height 10
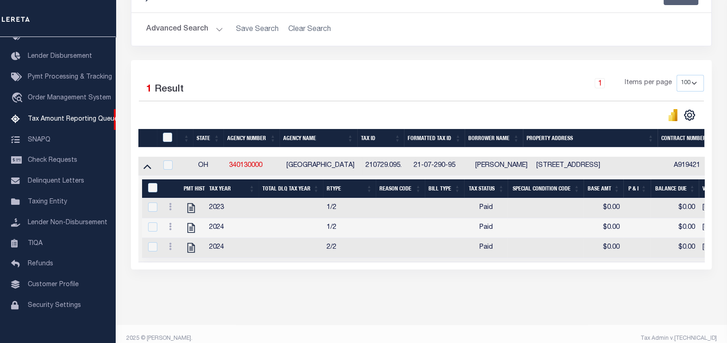
scroll to position [164, 0]
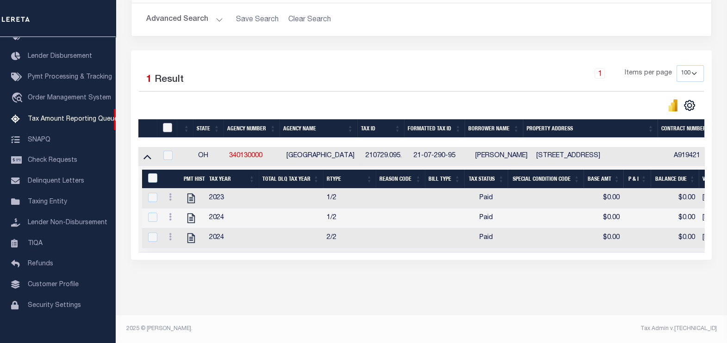
click at [168, 123] on input "checkbox" at bounding box center [167, 127] width 9 height 9
checkbox input "true"
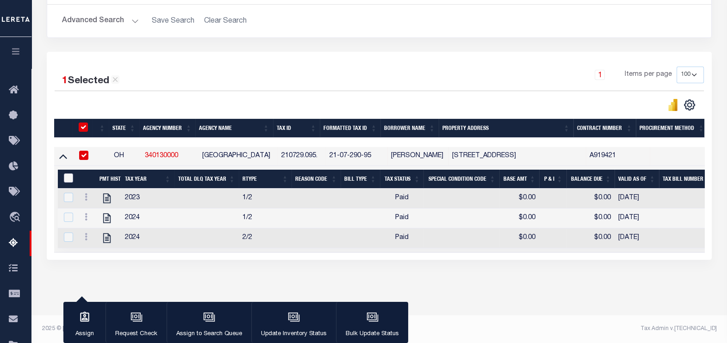
click at [67, 173] on input "&nbsp;" at bounding box center [68, 177] width 9 height 9
checkbox input "true"
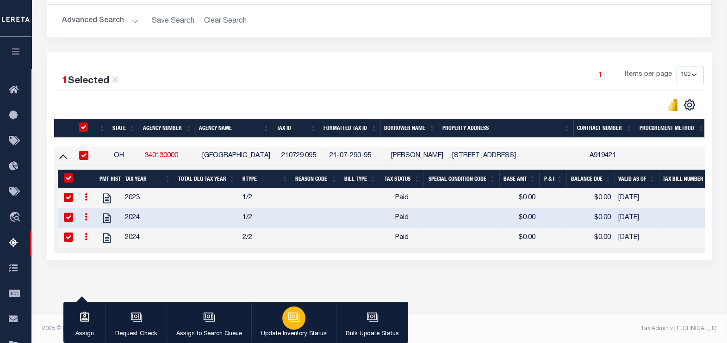
click at [294, 324] on div "button" at bounding box center [293, 318] width 23 height 23
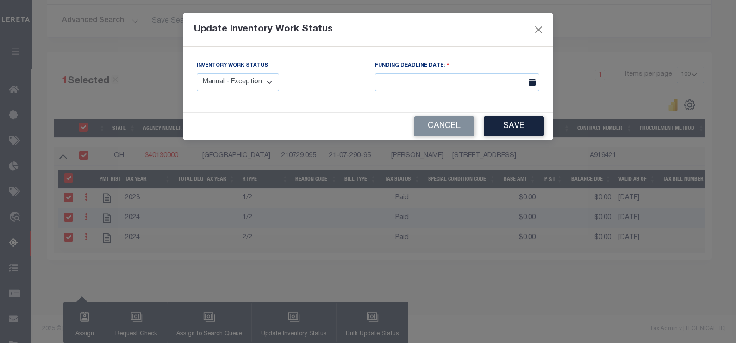
click at [209, 85] on select "Manual - Exception Pended - Awaiting Search Late Add Exception Completed" at bounding box center [238, 83] width 82 height 18
select select "4"
click at [197, 74] on select "Manual - Exception Pended - Awaiting Search Late Add Exception Completed" at bounding box center [238, 83] width 82 height 18
click at [513, 125] on button "Save" at bounding box center [513, 127] width 60 height 20
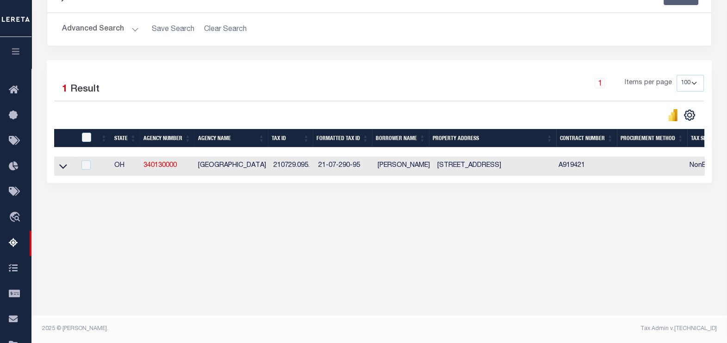
scroll to position [147, 0]
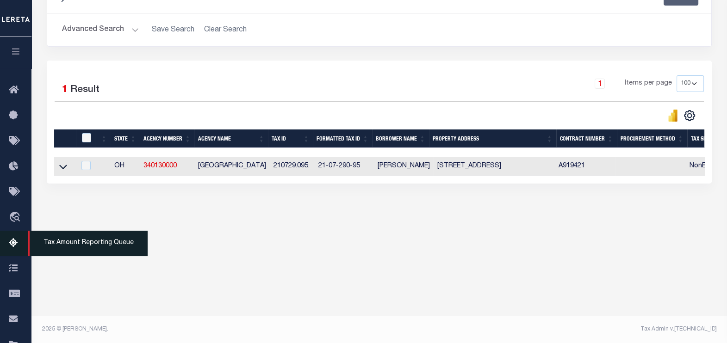
click at [14, 252] on link "Tax Amount Reporting Queue" at bounding box center [15, 243] width 31 height 25
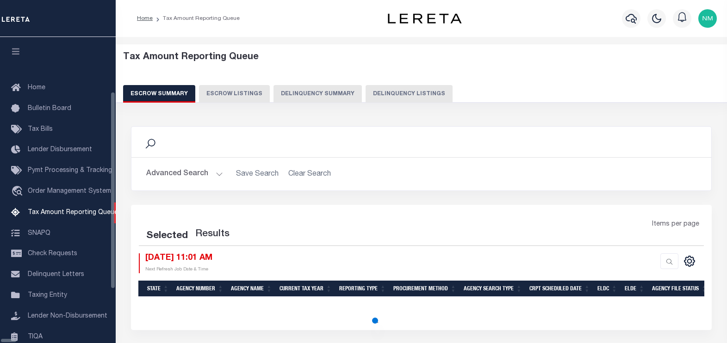
select select "100"
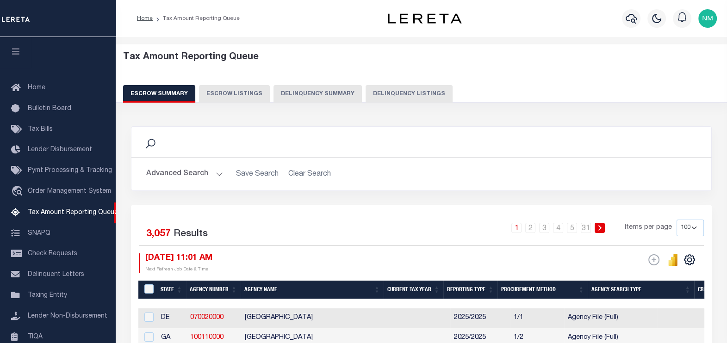
scroll to position [93, 0]
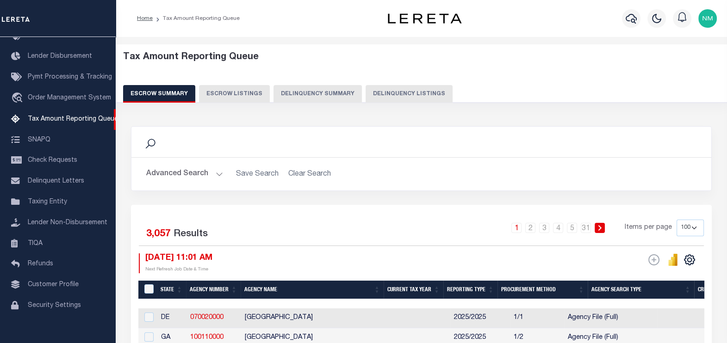
click at [398, 90] on button "Delinquency Listings" at bounding box center [408, 94] width 87 height 18
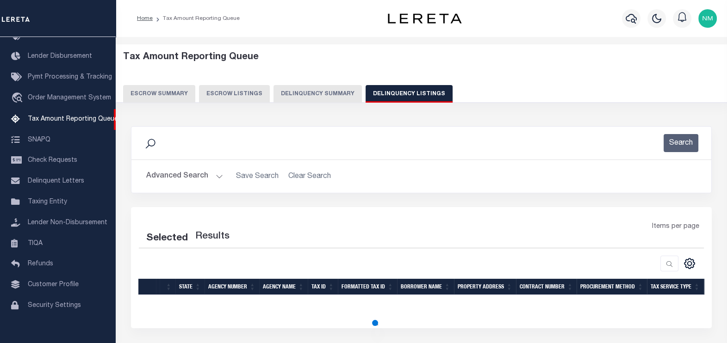
select select "100"
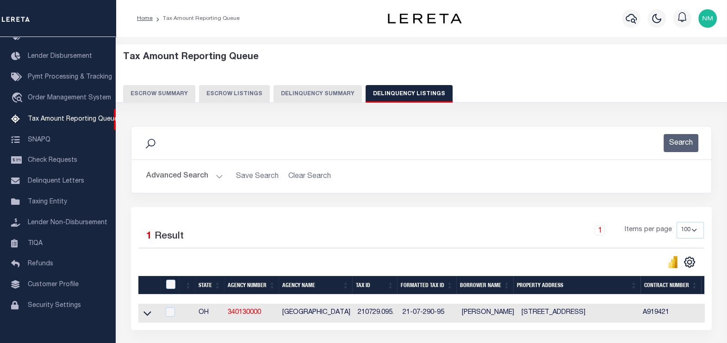
click at [181, 175] on button "Advanced Search" at bounding box center [184, 176] width 77 height 18
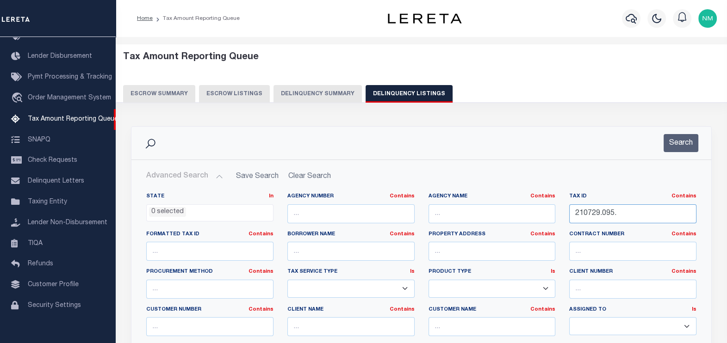
drag, startPoint x: 572, startPoint y: 212, endPoint x: 644, endPoint y: 211, distance: 72.2
click at [644, 211] on input "210729.095." at bounding box center [632, 213] width 127 height 19
paste input "311204A005P"
type input "311204A005P"
click at [671, 145] on button "Search" at bounding box center [680, 143] width 35 height 18
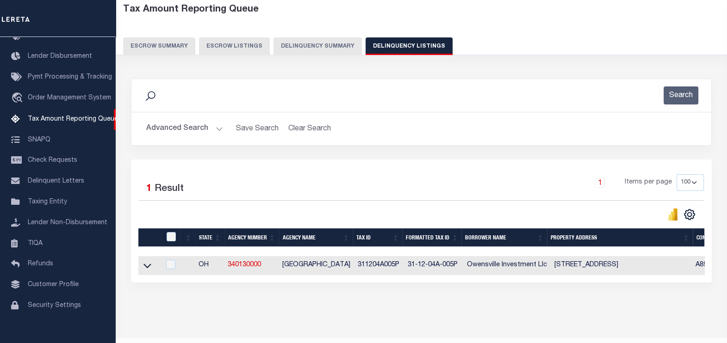
scroll to position [77, 0]
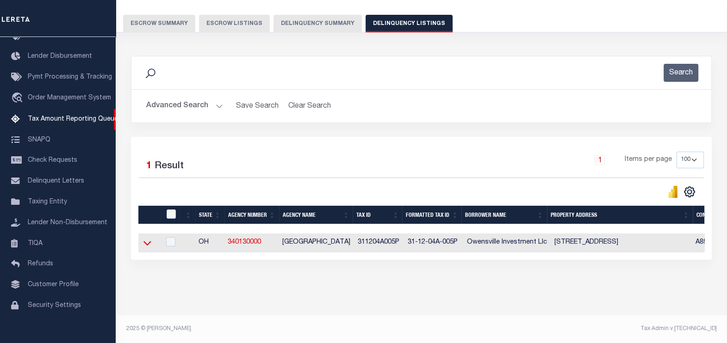
click at [145, 241] on icon at bounding box center [147, 243] width 8 height 5
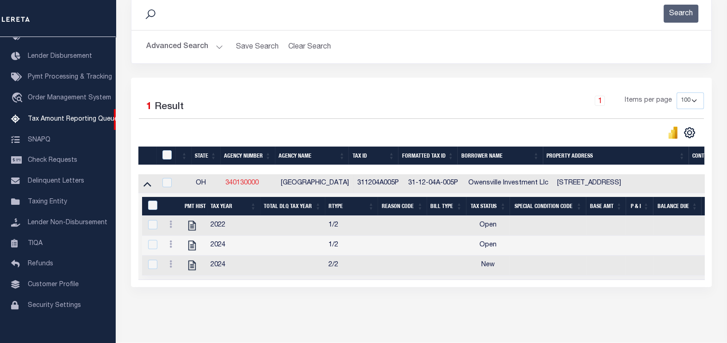
scroll to position [164, 0]
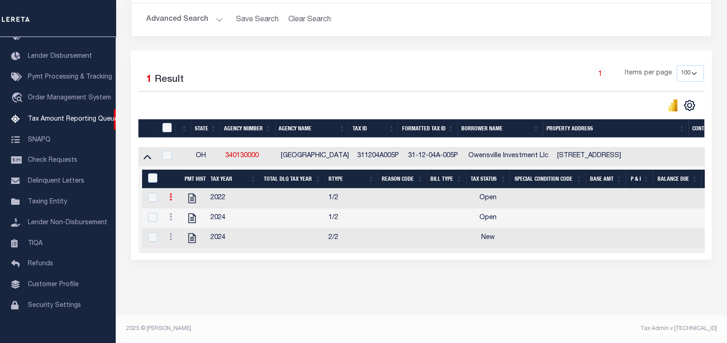
click at [170, 194] on icon at bounding box center [170, 196] width 3 height 7
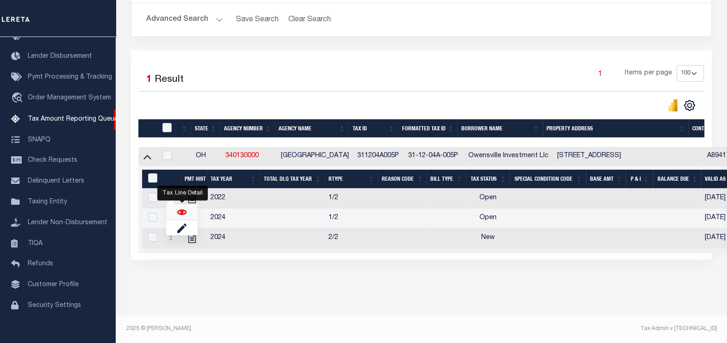
click at [179, 212] on img "" at bounding box center [181, 212] width 9 height 9
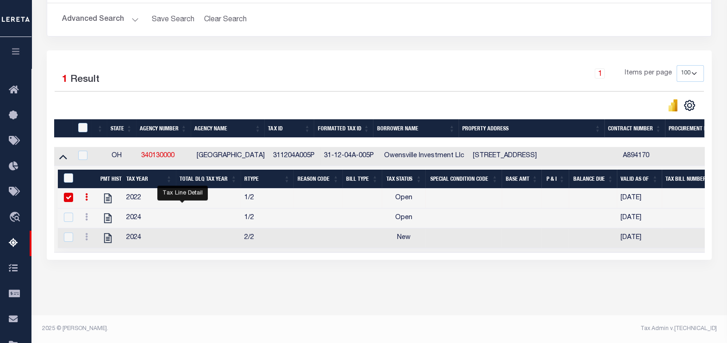
checkbox input "true"
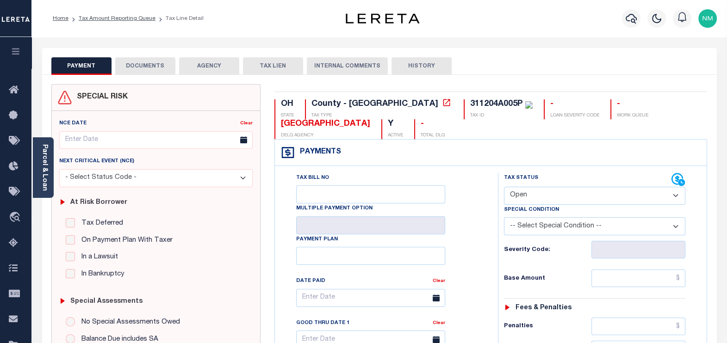
click at [558, 194] on select "- Select Status Code - Open Due/Unpaid Paid Incomplete No Tax Due Internal Refu…" at bounding box center [595, 196] width 182 height 18
select select "PYD"
click at [504, 187] on select "- Select Status Code - Open Due/Unpaid Paid Incomplete No Tax Due Internal Refu…" at bounding box center [595, 196] width 182 height 18
type input "[DATE]"
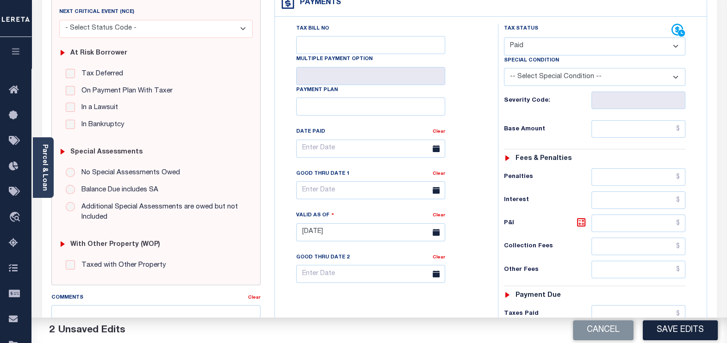
scroll to position [173, 0]
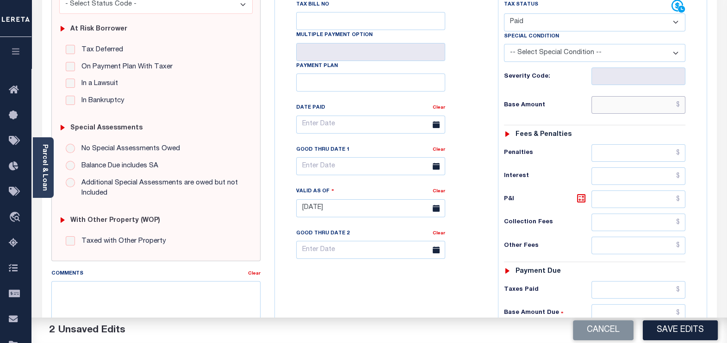
click at [678, 106] on input "text" at bounding box center [638, 105] width 94 height 18
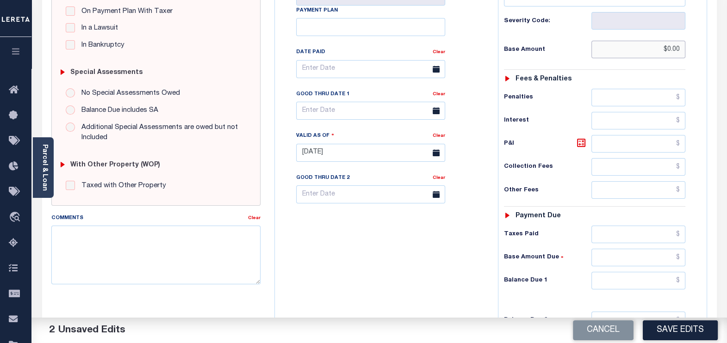
scroll to position [231, 0]
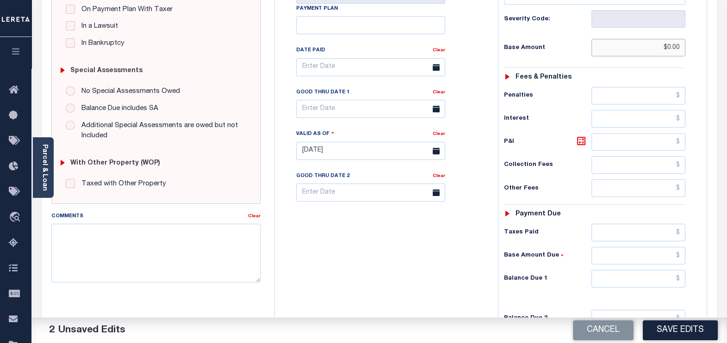
type input "$0.00"
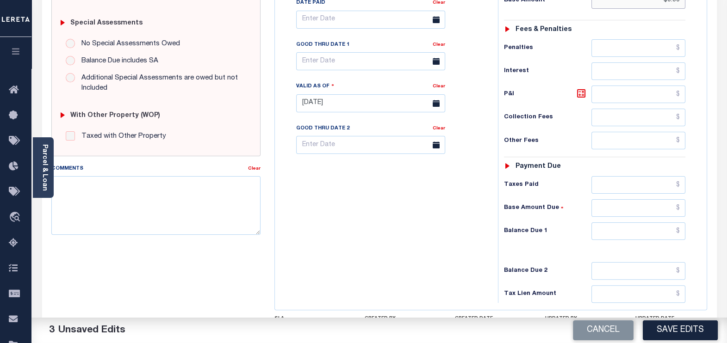
scroll to position [354, 0]
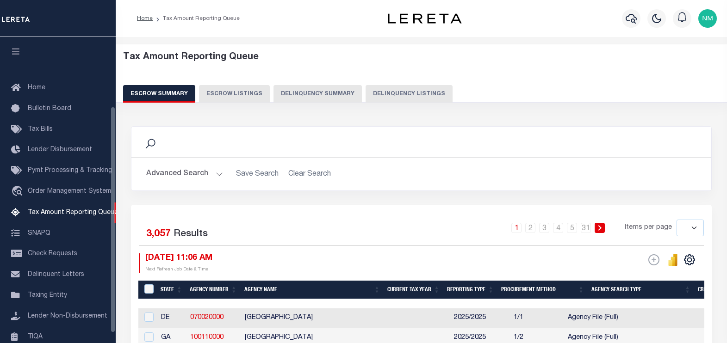
click at [398, 85] on button "Delinquency Listings" at bounding box center [408, 94] width 87 height 18
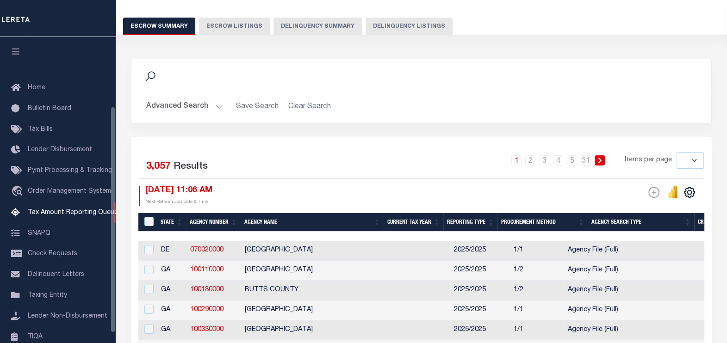
select select "100"
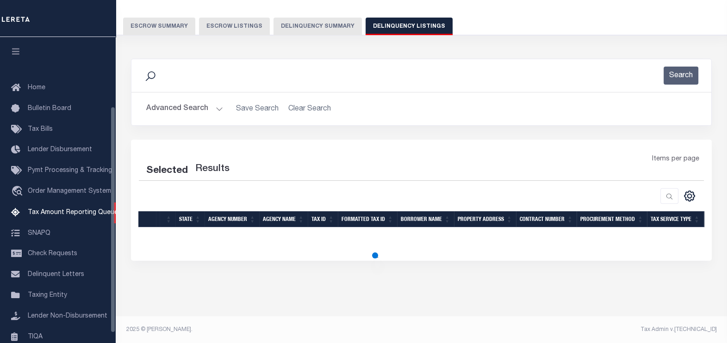
scroll to position [93, 0]
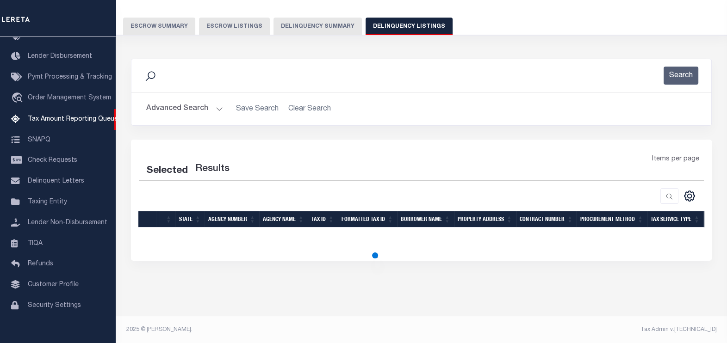
select select "100"
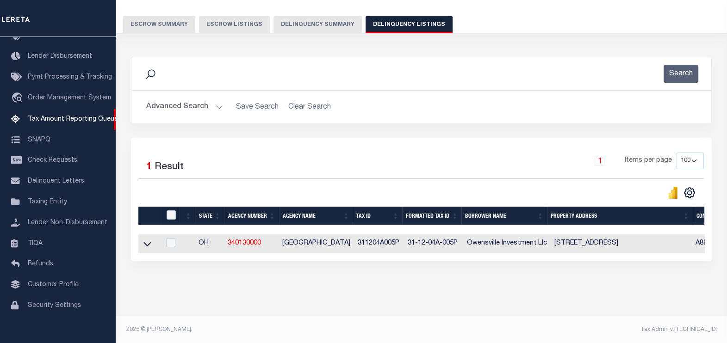
scroll to position [77, 0]
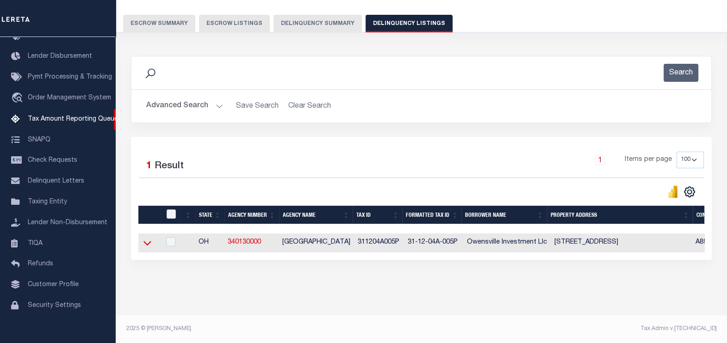
click at [146, 238] on icon at bounding box center [147, 243] width 8 height 10
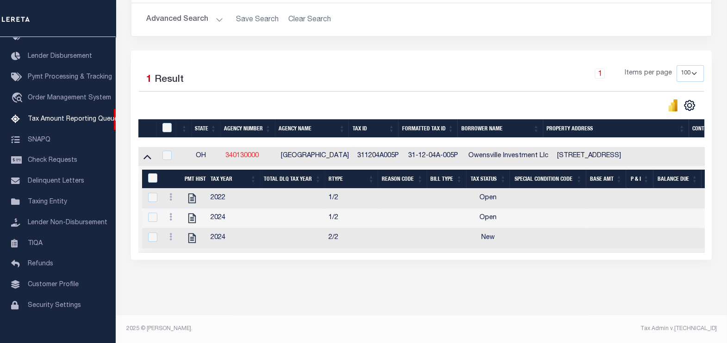
scroll to position [164, 0]
click at [169, 195] on link at bounding box center [171, 198] width 10 height 7
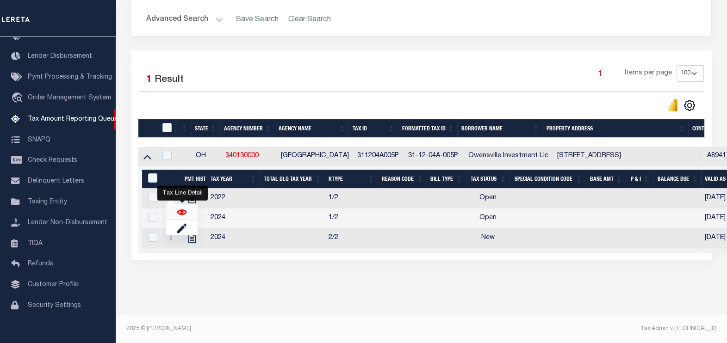
click at [178, 211] on img "" at bounding box center [181, 212] width 9 height 9
checkbox input "true"
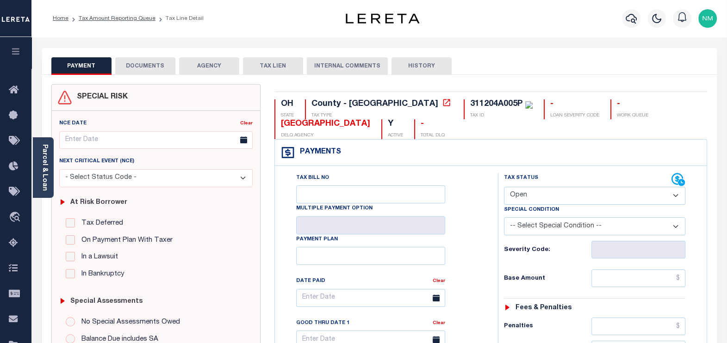
click at [544, 194] on select "- Select Status Code - Open Due/Unpaid Paid Incomplete No Tax Due Internal Refu…" at bounding box center [595, 196] width 182 height 18
select select "PYD"
click at [504, 187] on select "- Select Status Code - Open Due/Unpaid Paid Incomplete No Tax Due Internal Refu…" at bounding box center [595, 196] width 182 height 18
type input "[DATE]"
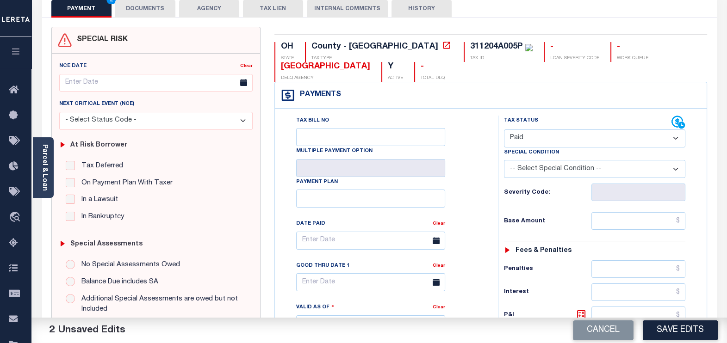
scroll to position [115, 0]
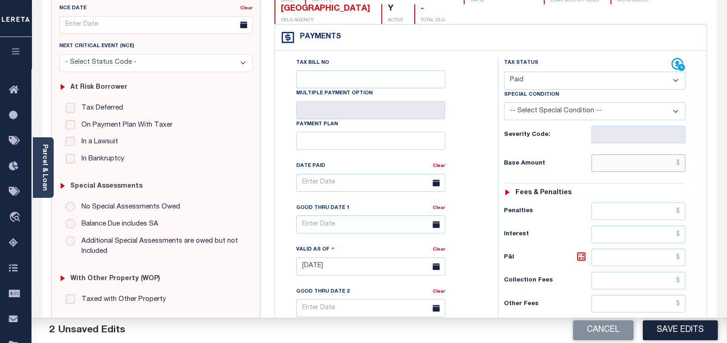
click at [678, 160] on input "text" at bounding box center [638, 164] width 94 height 18
paste input "$2,119.52"
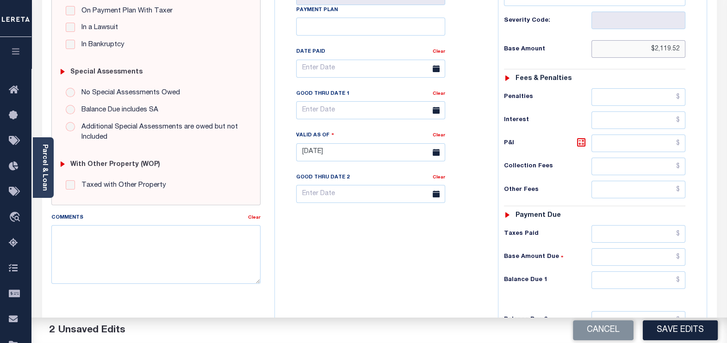
scroll to position [231, 0]
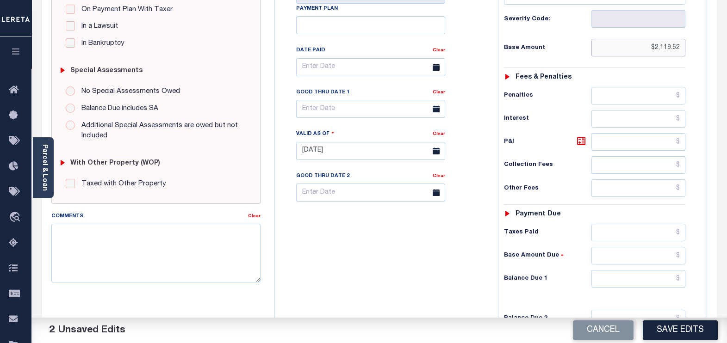
type input "$2,119.52"
click at [681, 278] on input "text" at bounding box center [638, 279] width 94 height 18
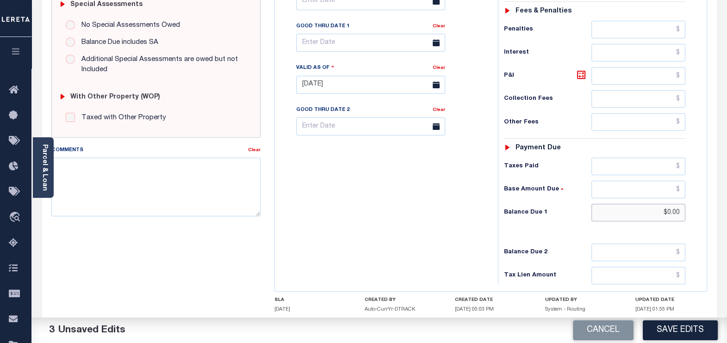
scroll to position [347, 0]
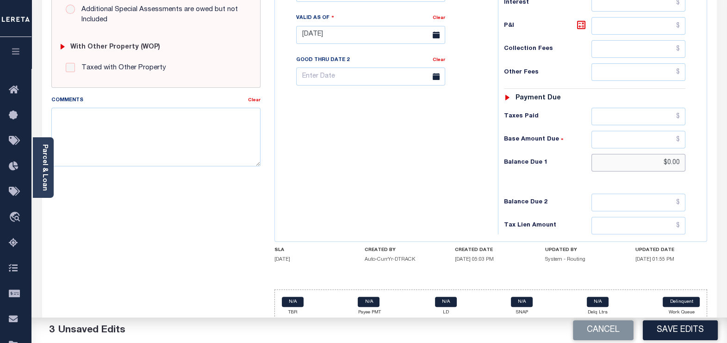
type input "$0.00"
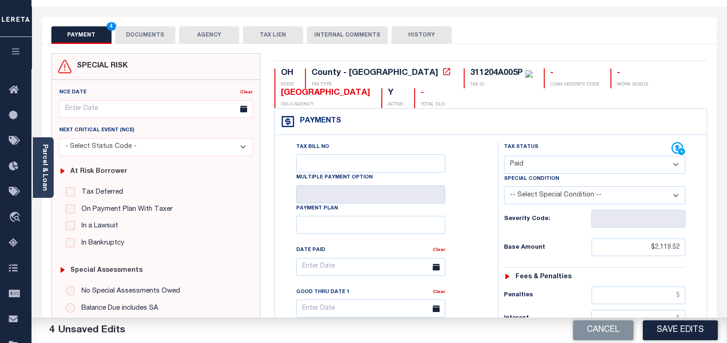
scroll to position [57, 0]
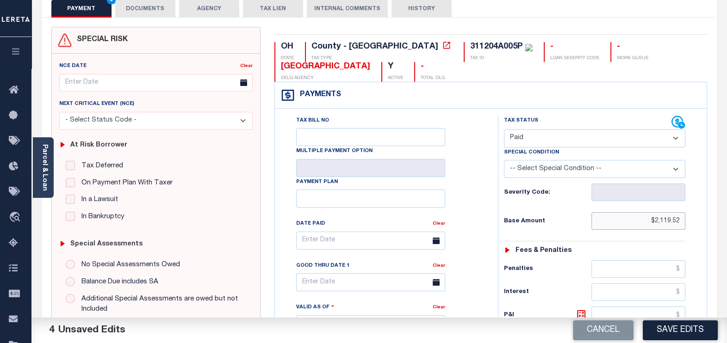
drag, startPoint x: 678, startPoint y: 218, endPoint x: 609, endPoint y: 228, distance: 70.0
click at [611, 227] on input "$2,119.52" at bounding box center [638, 221] width 94 height 18
type input "$0.00"
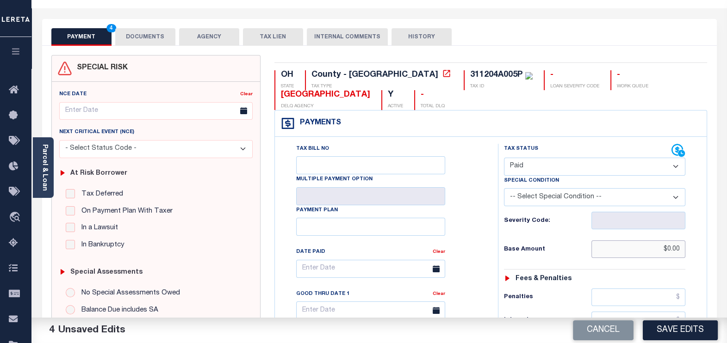
scroll to position [0, 0]
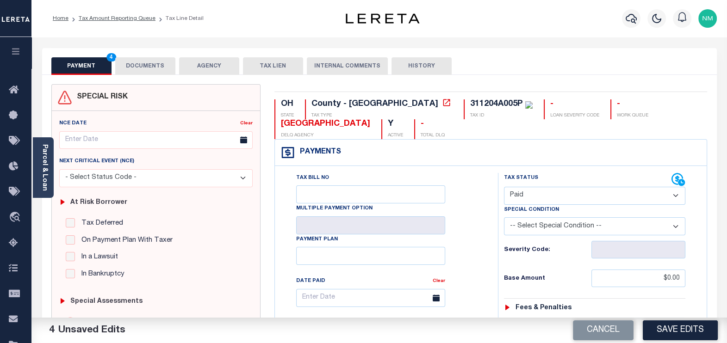
click at [152, 65] on button "DOCUMENTS" at bounding box center [145, 66] width 60 height 18
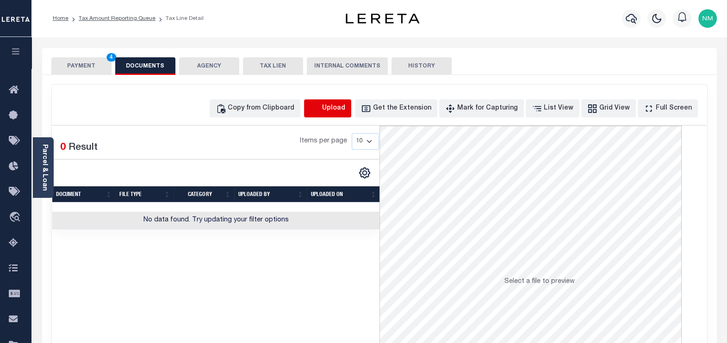
click at [320, 110] on icon "button" at bounding box center [315, 109] width 10 height 10
select select "POP"
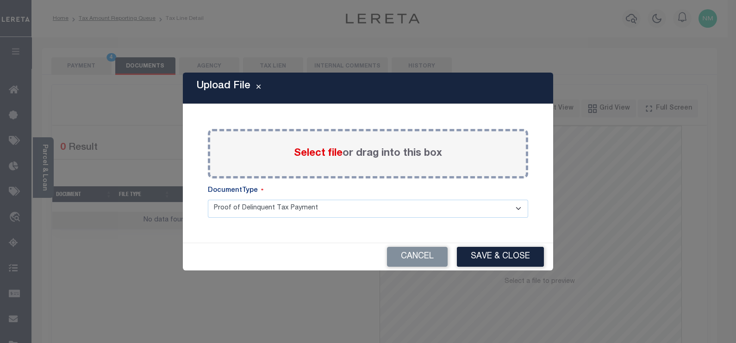
click at [299, 151] on span "Select file" at bounding box center [318, 154] width 49 height 10
click at [0, 0] on input "Select file or drag into this box" at bounding box center [0, 0] width 0 height 0
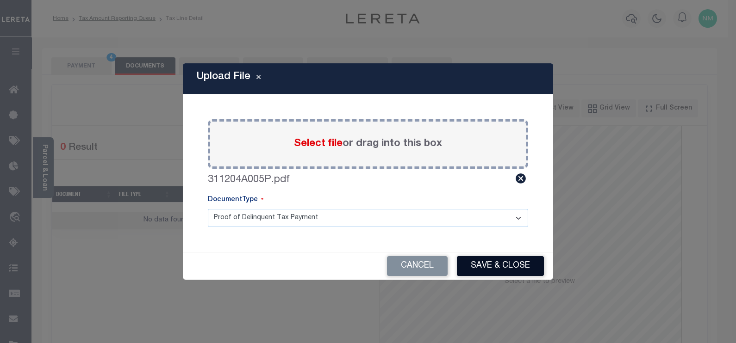
click at [490, 262] on button "Save & Close" at bounding box center [500, 266] width 87 height 20
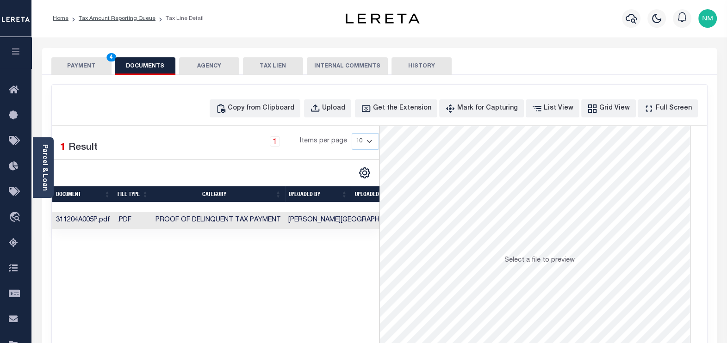
click at [80, 66] on button "PAYMENT 4" at bounding box center [81, 66] width 60 height 18
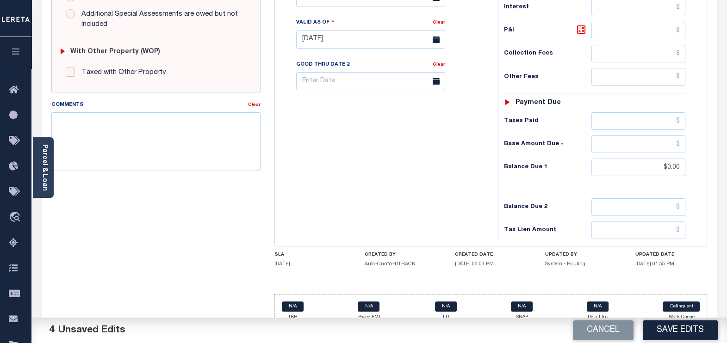
scroll to position [352, 0]
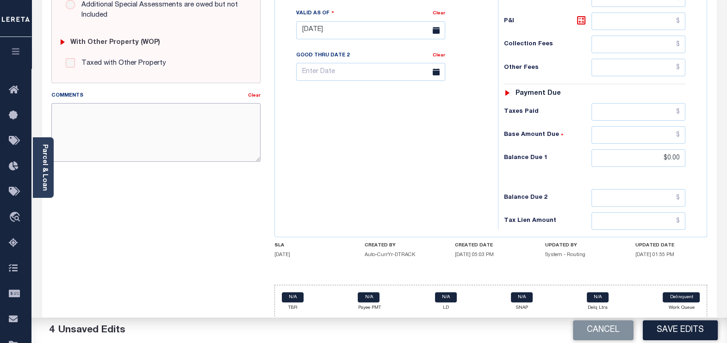
click at [135, 123] on textarea "Comments" at bounding box center [156, 132] width 210 height 58
type textarea "TAX INFORMATION VERIFIED THROUGH WEBSITE"
click at [681, 327] on button "Save Edits" at bounding box center [680, 331] width 75 height 20
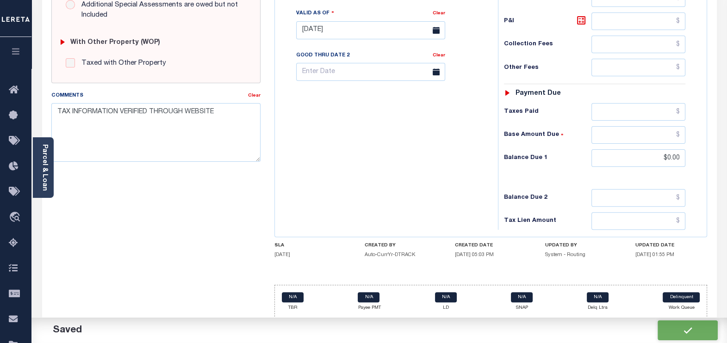
checkbox input "false"
type input "$0"
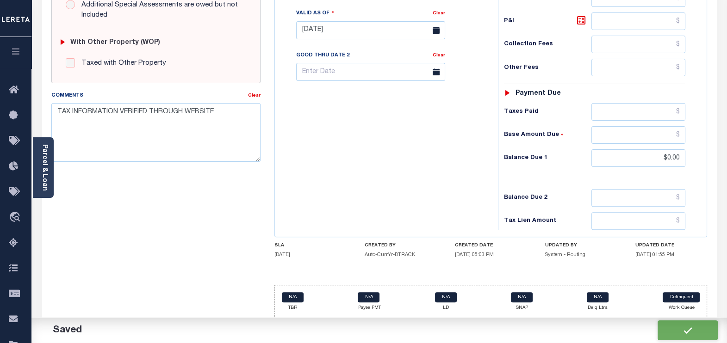
type input "$0"
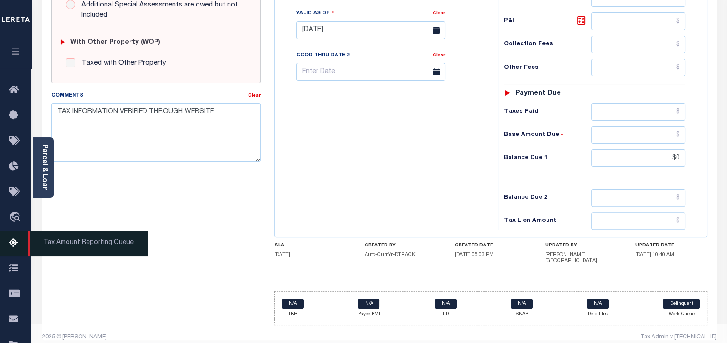
click at [16, 248] on icon at bounding box center [16, 244] width 15 height 12
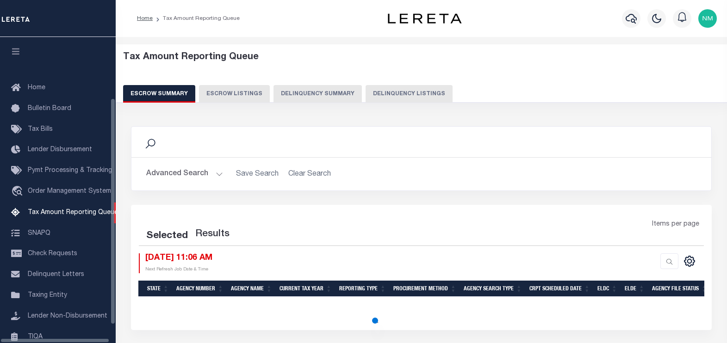
click at [388, 100] on button "Delinquency Listings" at bounding box center [408, 94] width 87 height 18
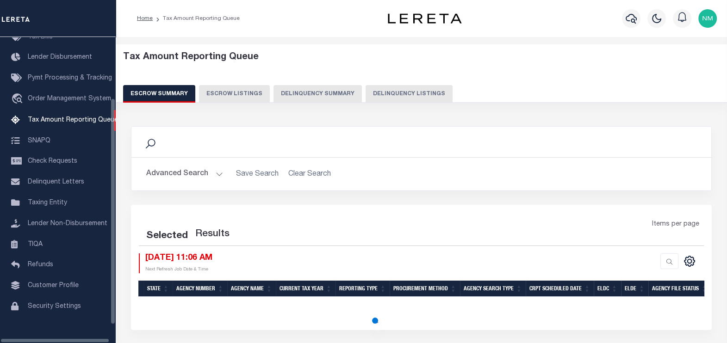
select select "100"
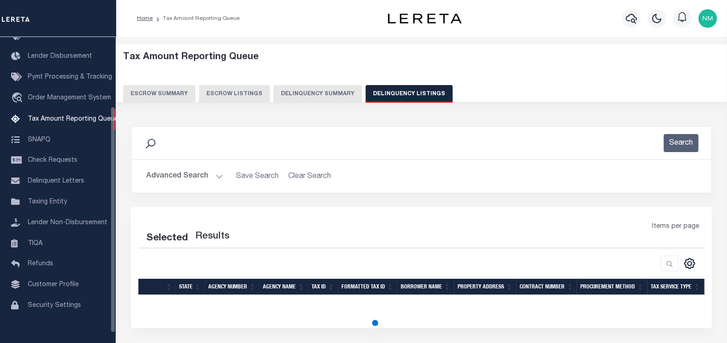
select select "100"
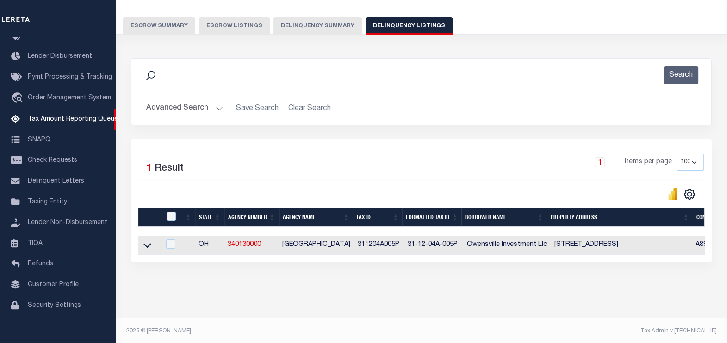
scroll to position [77, 0]
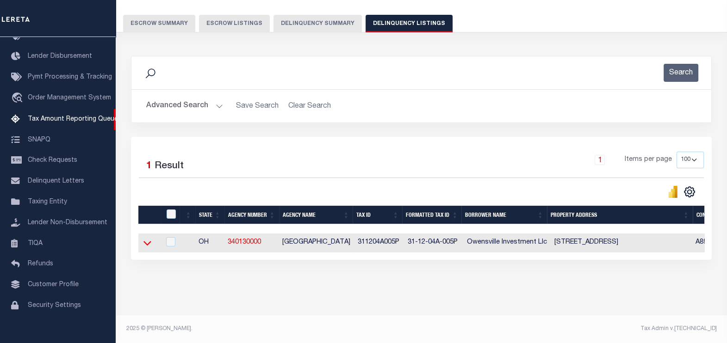
click at [147, 241] on icon at bounding box center [147, 243] width 8 height 10
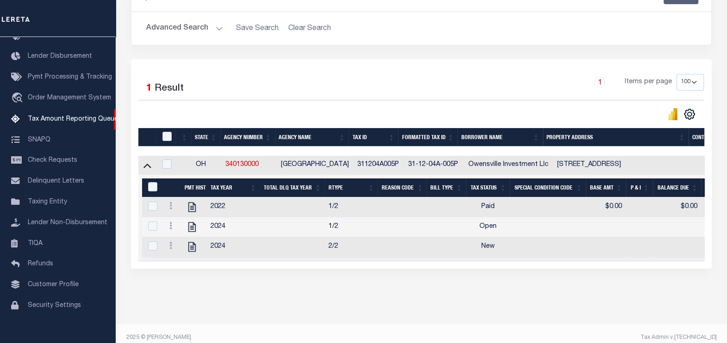
scroll to position [164, 0]
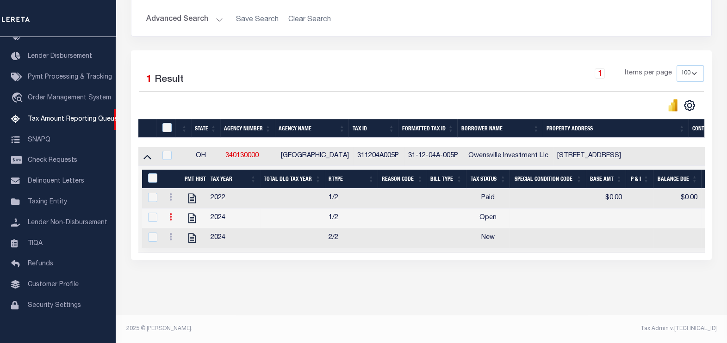
click at [168, 215] on link at bounding box center [171, 218] width 10 height 7
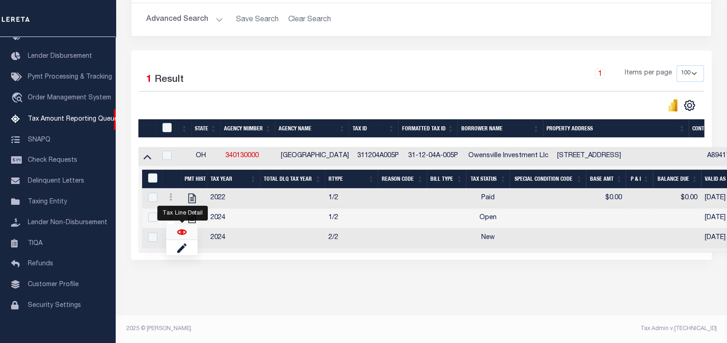
click at [180, 232] on img "" at bounding box center [181, 232] width 9 height 9
checkbox input "true"
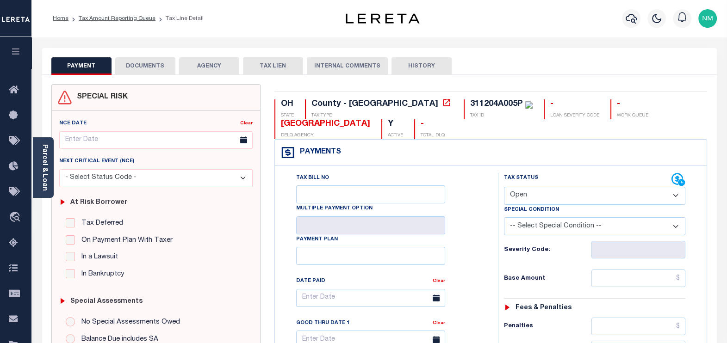
click at [522, 198] on select "- Select Status Code - Open Due/Unpaid Paid Incomplete No Tax Due Internal Refu…" at bounding box center [595, 196] width 182 height 18
select select "PYD"
click at [504, 187] on select "- Select Status Code - Open Due/Unpaid Paid Incomplete No Tax Due Internal Refu…" at bounding box center [595, 196] width 182 height 18
type input "[DATE]"
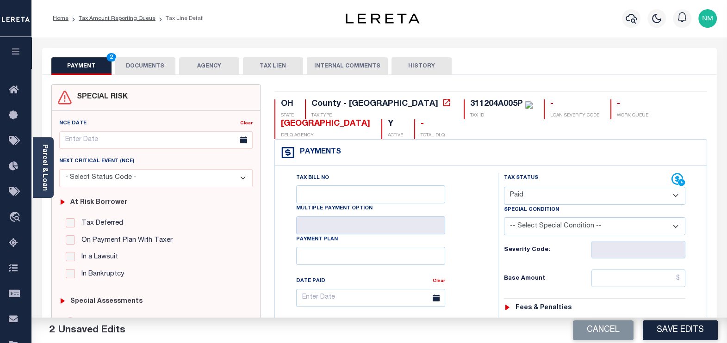
scroll to position [173, 0]
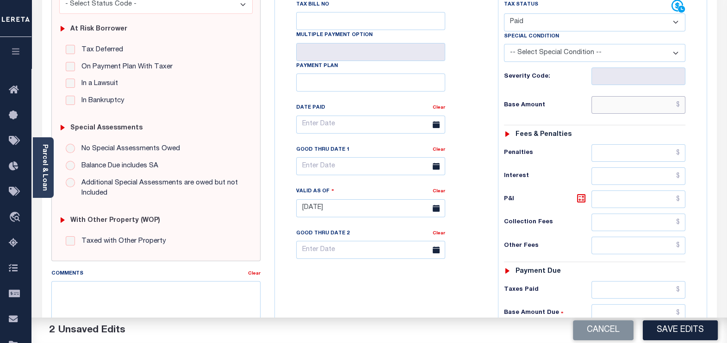
click at [680, 105] on input "text" at bounding box center [638, 105] width 94 height 18
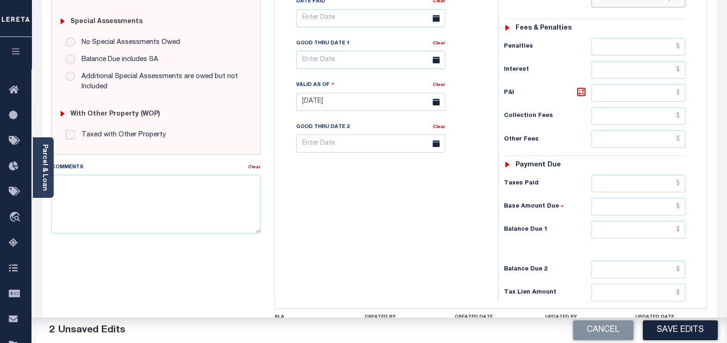
scroll to position [289, 0]
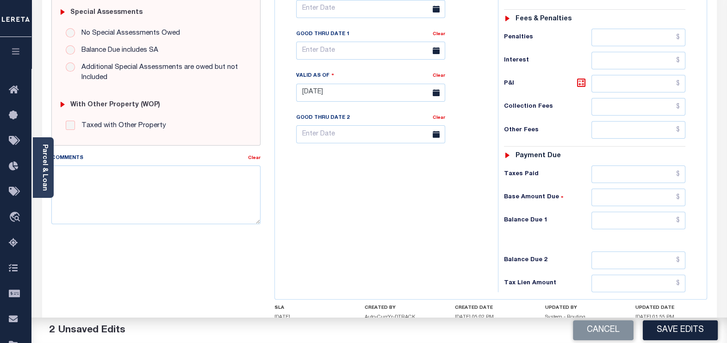
type input "$.00"
click at [680, 217] on input "text" at bounding box center [638, 221] width 94 height 18
type input "$0.00"
click at [134, 179] on textarea "Comments" at bounding box center [156, 195] width 210 height 58
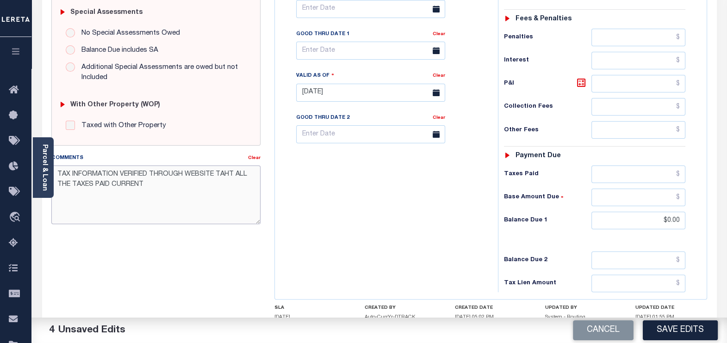
scroll to position [0, 0]
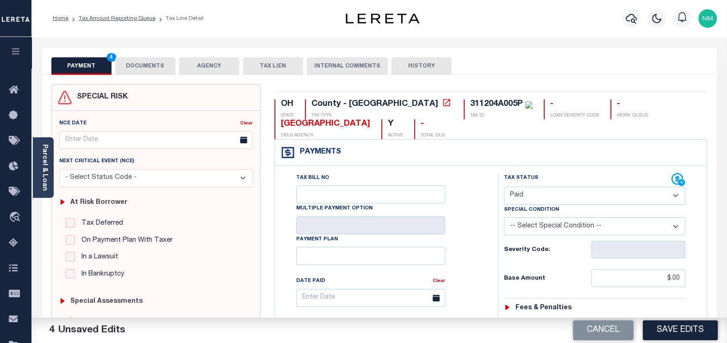
type textarea "TAX INFORMATION VERIFIED THROUGH WEBSITE TAHT ALL THE TAXES PAID CURRENT"
click at [141, 67] on button "DOCUMENTS" at bounding box center [145, 66] width 60 height 18
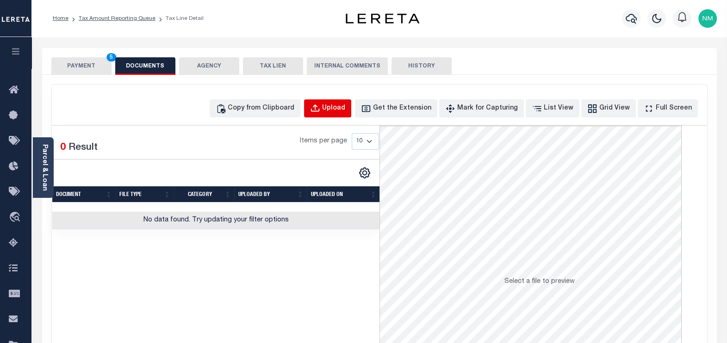
click at [345, 102] on button "Upload" at bounding box center [327, 108] width 47 height 18
select select "POP"
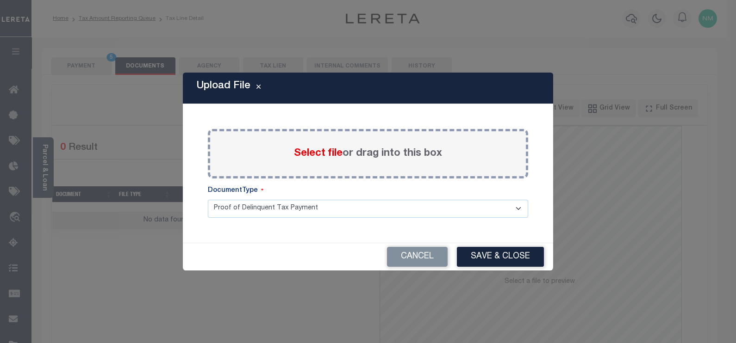
click at [304, 154] on span "Select file" at bounding box center [318, 154] width 49 height 10
click at [0, 0] on input "Select file or drag into this box" at bounding box center [0, 0] width 0 height 0
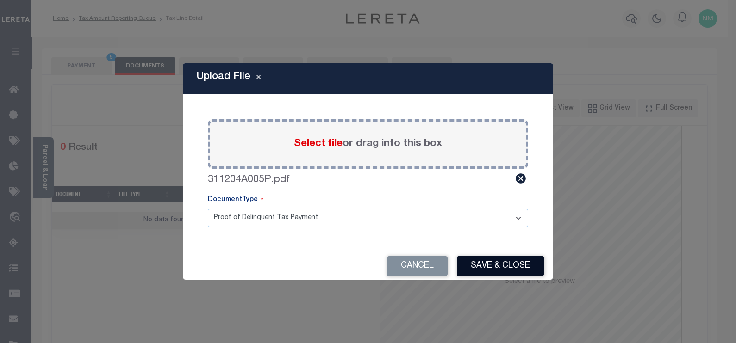
click at [473, 263] on button "Save & Close" at bounding box center [500, 266] width 87 height 20
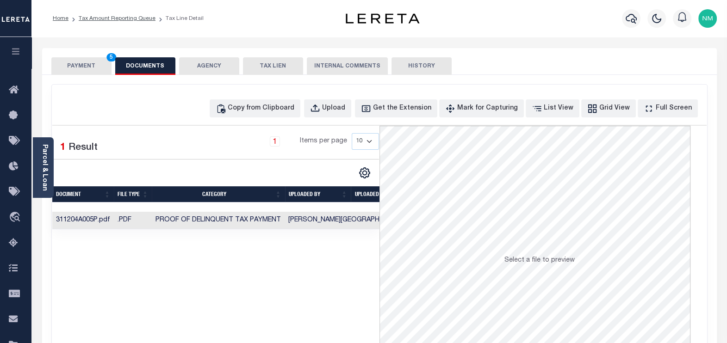
click at [93, 65] on button "PAYMENT 5" at bounding box center [81, 66] width 60 height 18
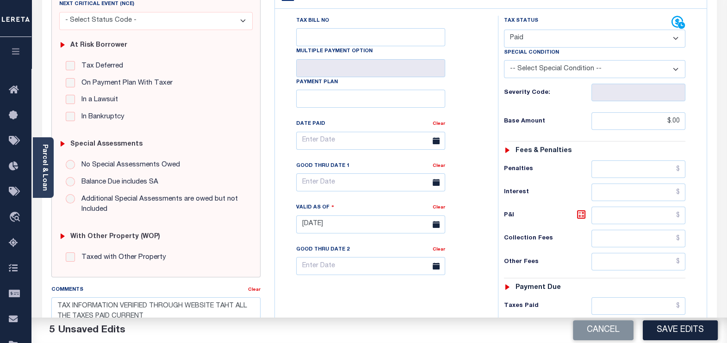
scroll to position [352, 0]
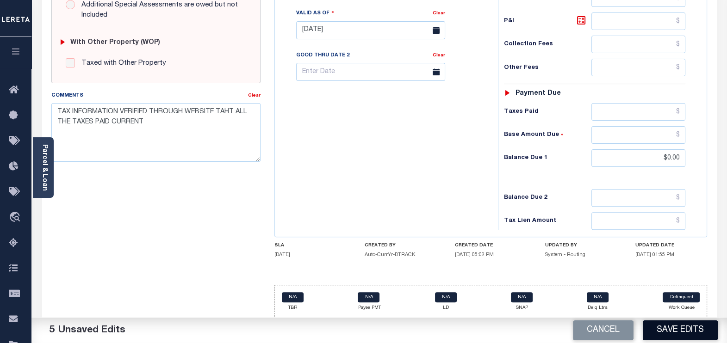
click at [671, 333] on button "Save Edits" at bounding box center [680, 331] width 75 height 20
checkbox input "false"
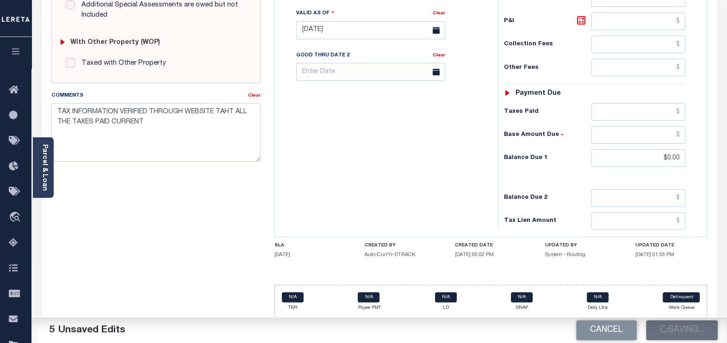
type input "$0"
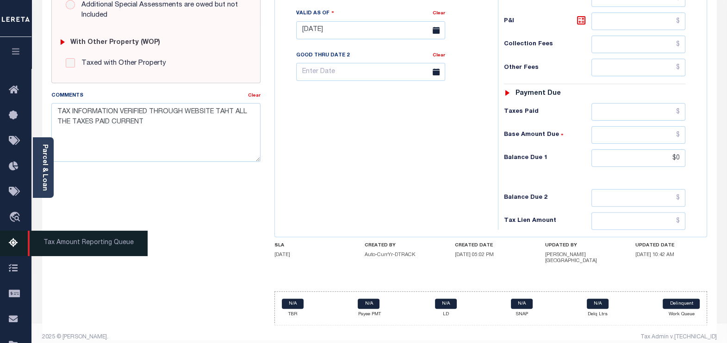
click at [13, 244] on icon at bounding box center [16, 244] width 15 height 12
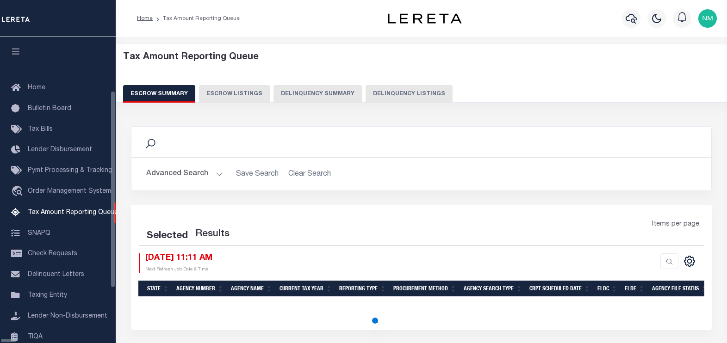
click at [338, 92] on button "Delinquency Summary" at bounding box center [317, 94] width 88 height 18
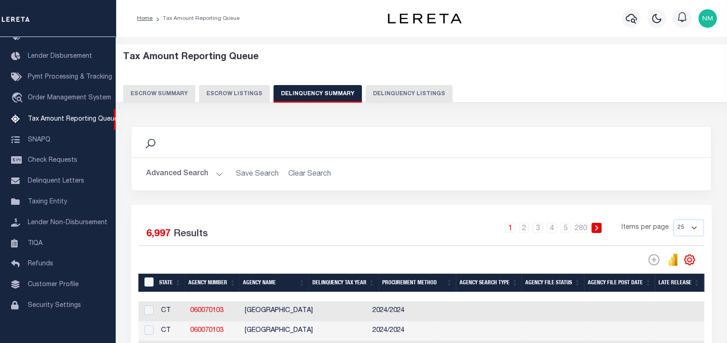
click at [385, 99] on button "Delinquency Listings" at bounding box center [408, 94] width 87 height 18
select select "100"
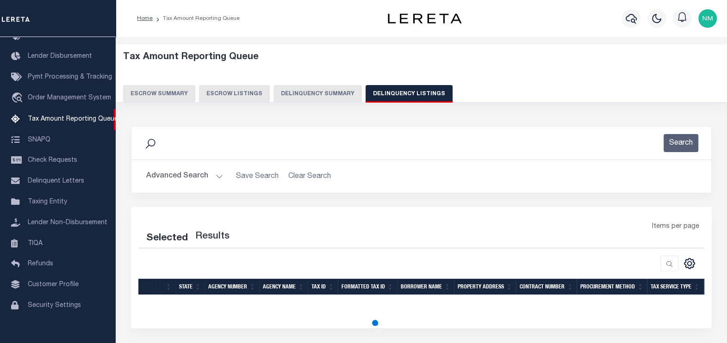
select select "100"
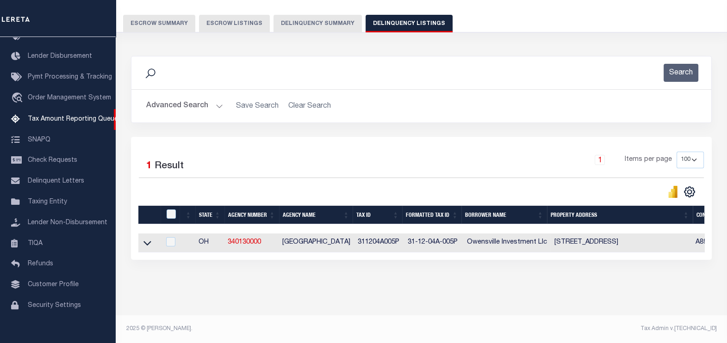
scroll to position [77, 0]
click at [148, 238] on icon at bounding box center [147, 243] width 8 height 10
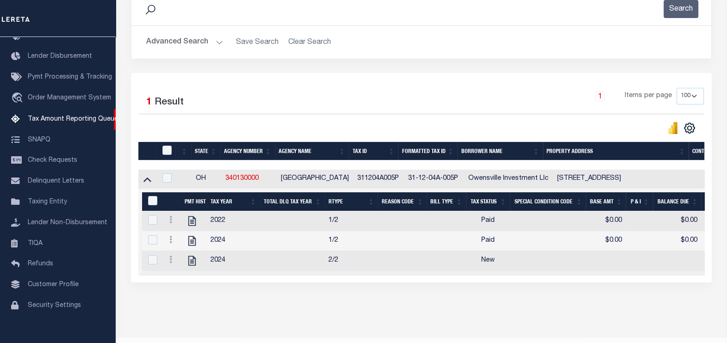
scroll to position [135, 0]
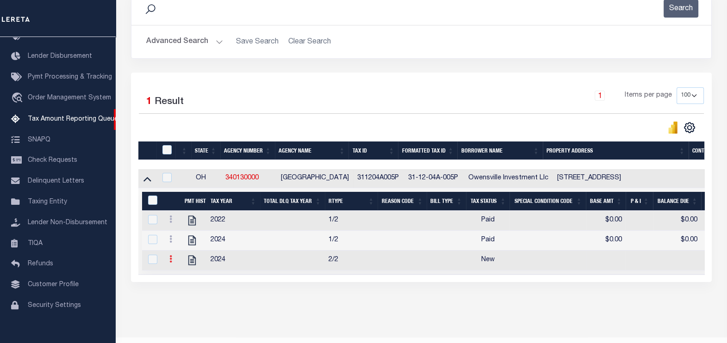
click at [170, 263] on icon at bounding box center [170, 258] width 3 height 7
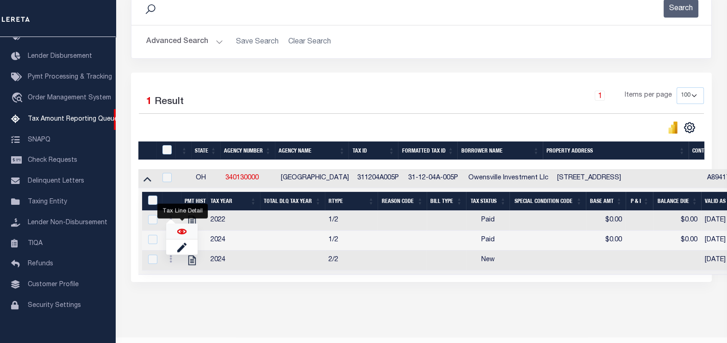
click at [182, 231] on img "" at bounding box center [181, 231] width 9 height 9
checkbox input "true"
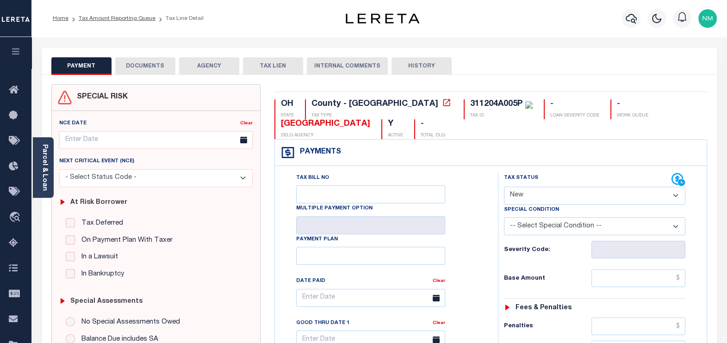
click at [529, 199] on select "- Select Status Code - Open Due/Unpaid Paid Incomplete No Tax Due Internal Refu…" at bounding box center [595, 196] width 182 height 18
select select "PYD"
click at [504, 187] on select "- Select Status Code - Open Due/Unpaid Paid Incomplete No Tax Due Internal Refu…" at bounding box center [595, 196] width 182 height 18
type input "[DATE]"
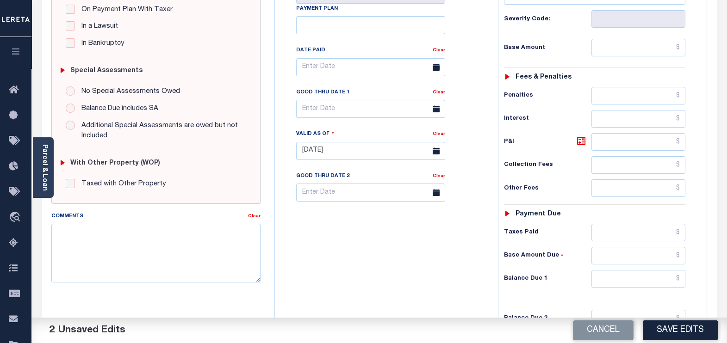
scroll to position [231, 0]
click at [680, 48] on input "text" at bounding box center [638, 48] width 94 height 18
type input "$0.00"
click at [680, 273] on input "text" at bounding box center [638, 279] width 94 height 18
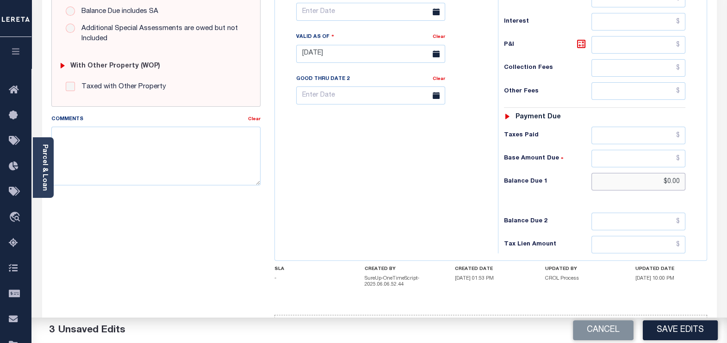
scroll to position [360, 0]
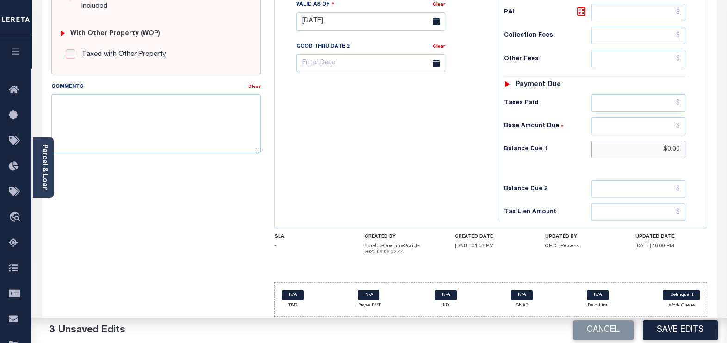
type input "$0.00"
click at [83, 116] on textarea "Comments" at bounding box center [156, 123] width 210 height 58
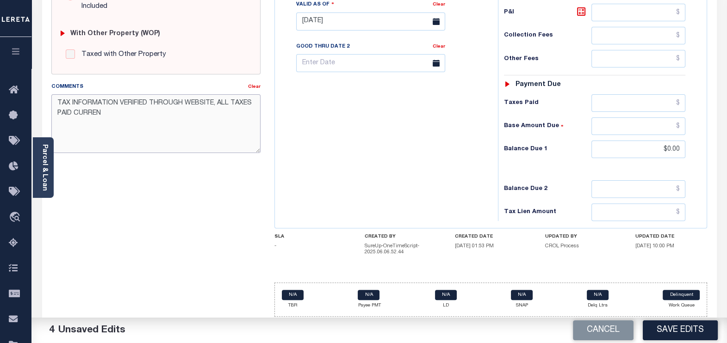
type textarea "TAX INFORMATION VERIFIED THROUGH WEBSITE, ALL TAXES PAID CURRENT"
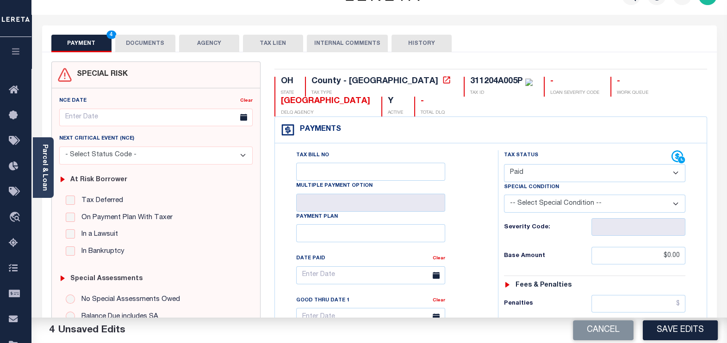
scroll to position [0, 0]
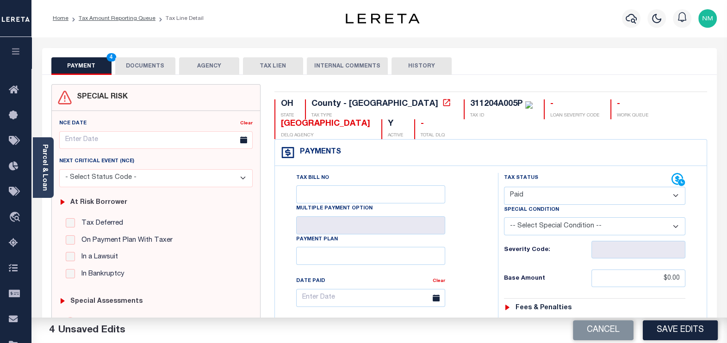
click at [142, 65] on button "DOCUMENTS" at bounding box center [145, 66] width 60 height 18
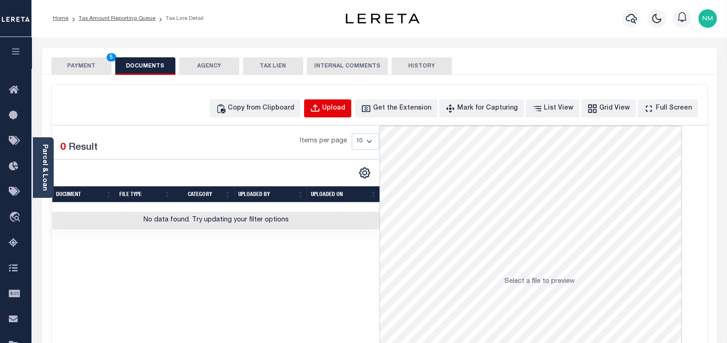
click at [341, 109] on div "Upload" at bounding box center [333, 109] width 23 height 10
select select "POP"
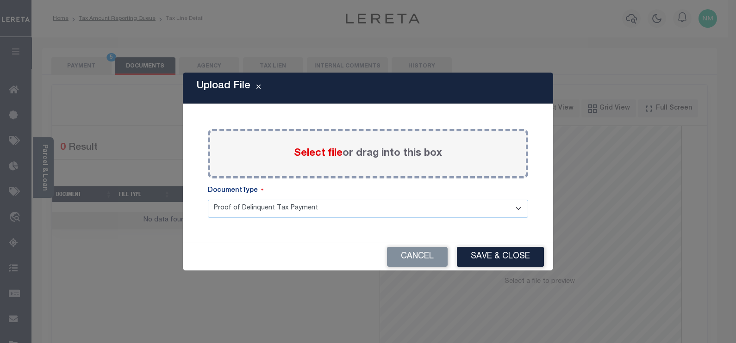
click at [308, 150] on span "Select file" at bounding box center [318, 154] width 49 height 10
click at [0, 0] on input "Select file or drag into this box" at bounding box center [0, 0] width 0 height 0
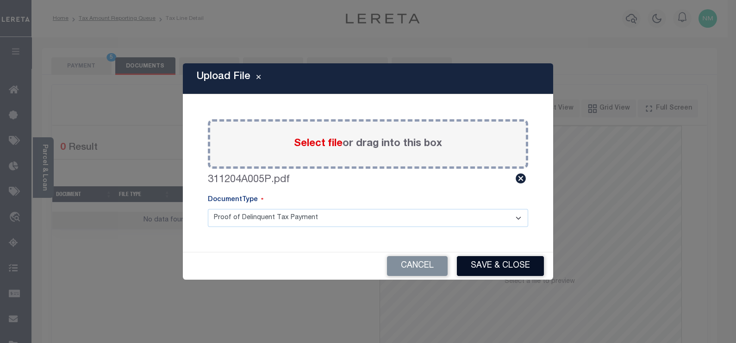
click at [498, 268] on button "Save & Close" at bounding box center [500, 266] width 87 height 20
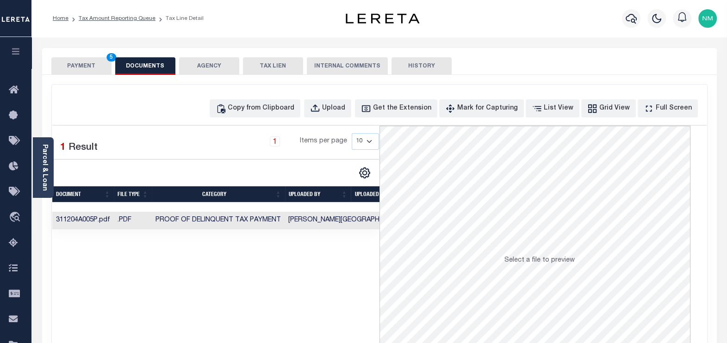
click at [87, 70] on button "PAYMENT 5" at bounding box center [81, 66] width 60 height 18
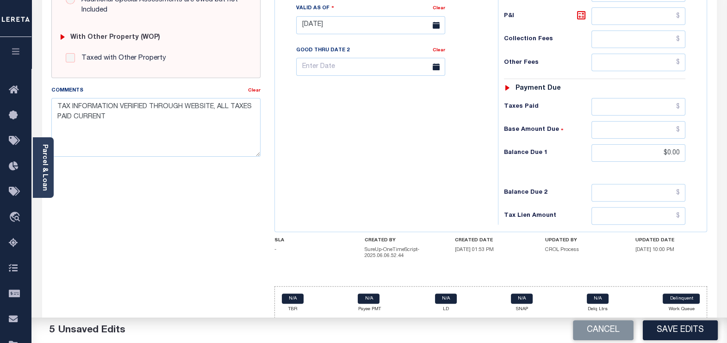
scroll to position [357, 0]
click at [671, 327] on button "Save Edits" at bounding box center [680, 331] width 75 height 20
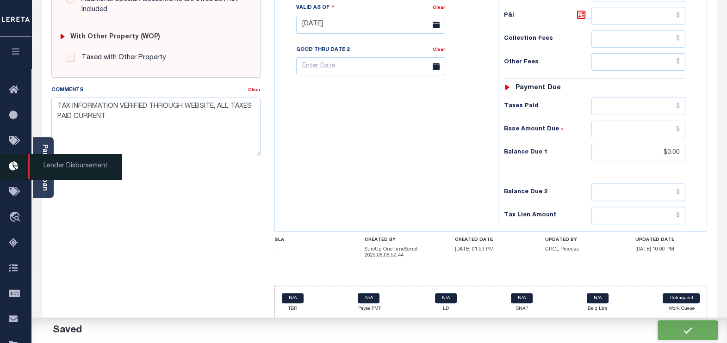
checkbox input "false"
type input "$0"
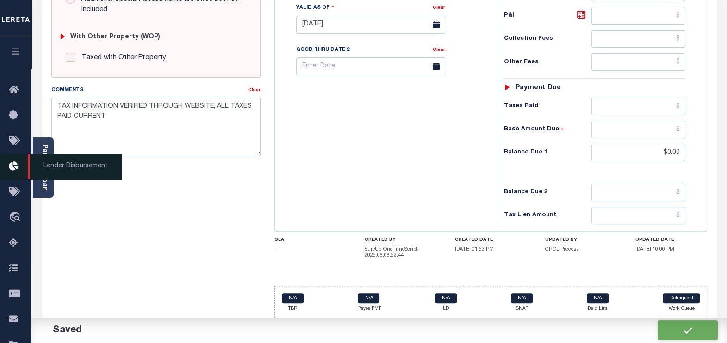
type input "$0"
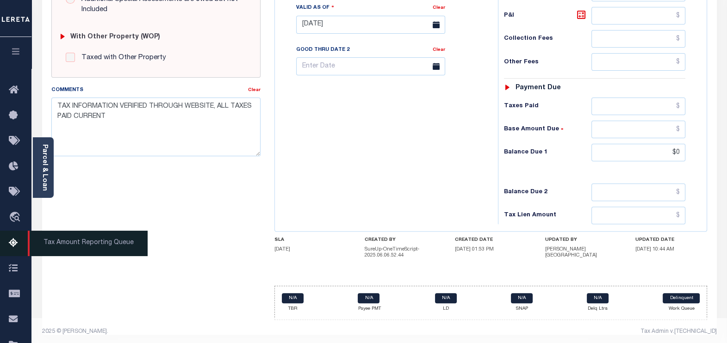
click at [56, 246] on span "Tax Amount Reporting Queue" at bounding box center [88, 243] width 120 height 25
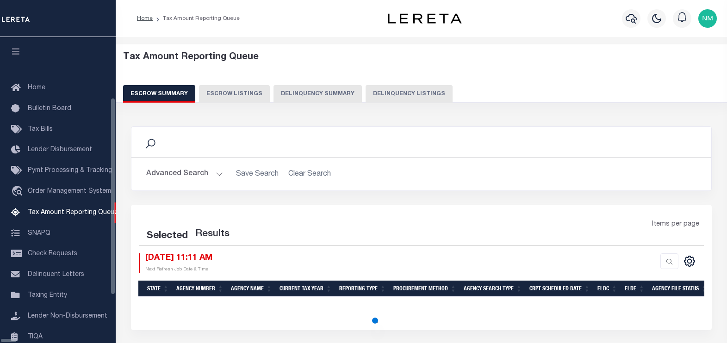
select select "100"
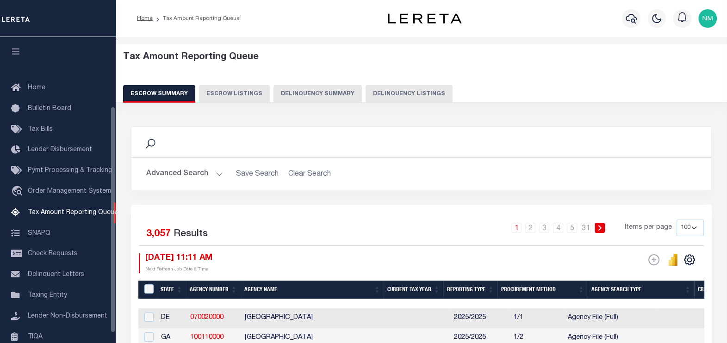
scroll to position [93, 0]
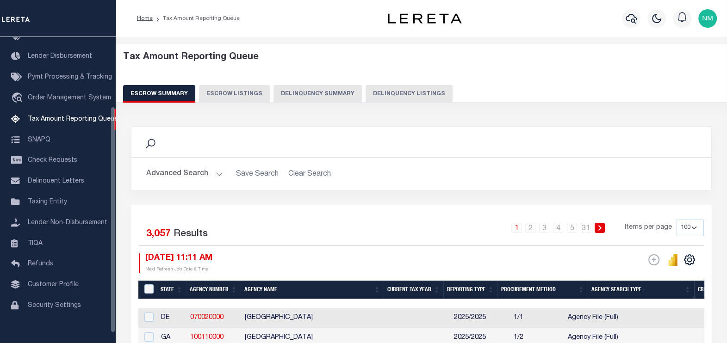
click at [356, 84] on div "Tax Amount Reporting Queue Escrow Summary Escrow Listings Delinquency Summary" at bounding box center [421, 77] width 597 height 51
click at [375, 106] on div "Tax Amount Reporting Queue Escrow Summary Escrow Listings Delinquency Summary" at bounding box center [421, 80] width 629 height 73
click at [377, 96] on button "Delinquency Listings" at bounding box center [408, 94] width 87 height 18
select select "100"
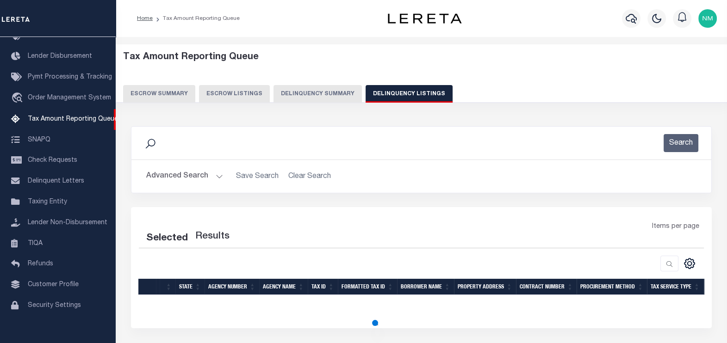
select select "100"
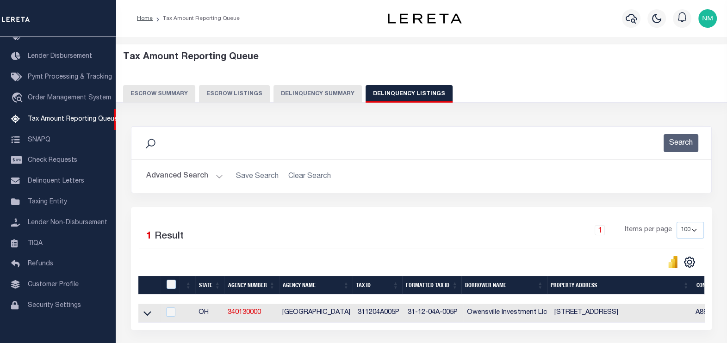
scroll to position [77, 0]
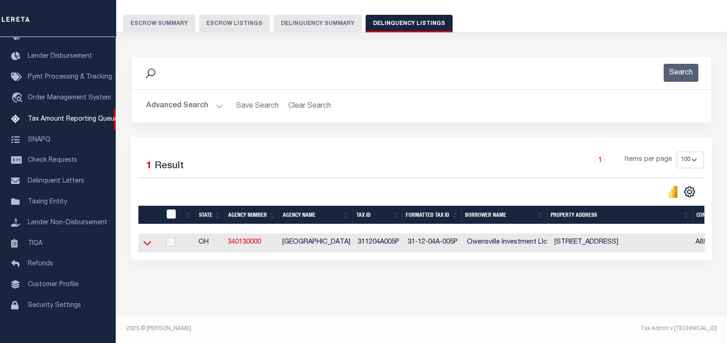
click at [148, 241] on icon at bounding box center [147, 243] width 8 height 10
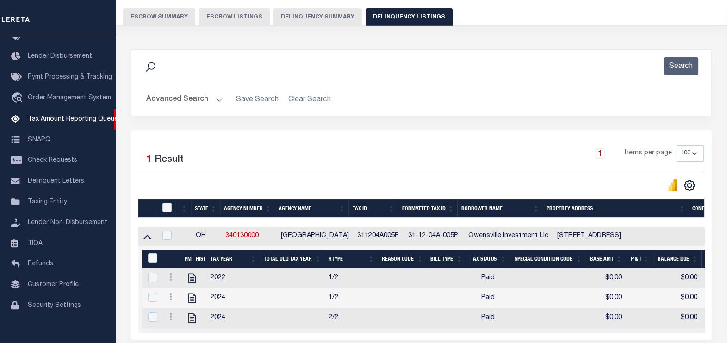
scroll to position [164, 0]
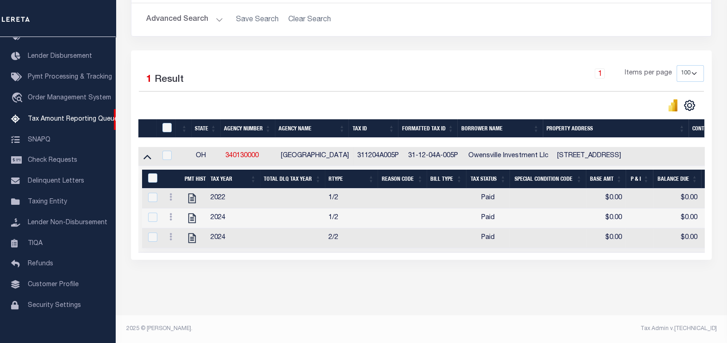
click at [164, 125] on div at bounding box center [167, 128] width 15 height 10
click at [167, 123] on input "checkbox" at bounding box center [166, 127] width 9 height 9
checkbox input "true"
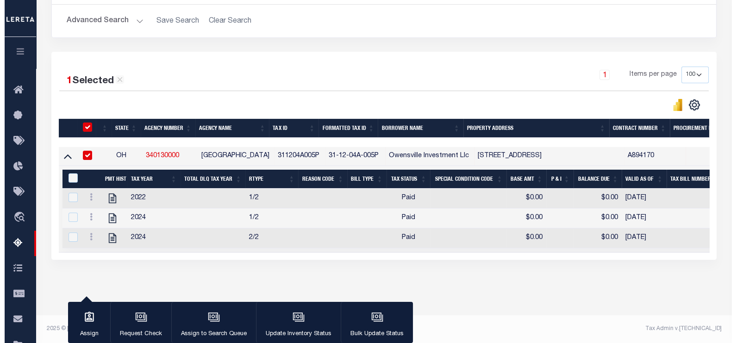
scroll to position [162, 0]
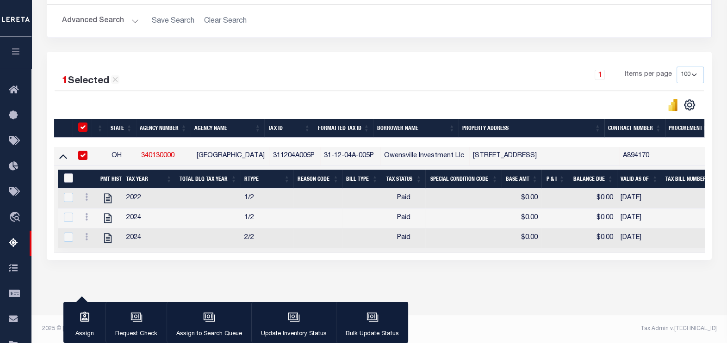
click at [72, 173] on input "&nbsp;" at bounding box center [68, 177] width 9 height 9
checkbox input "true"
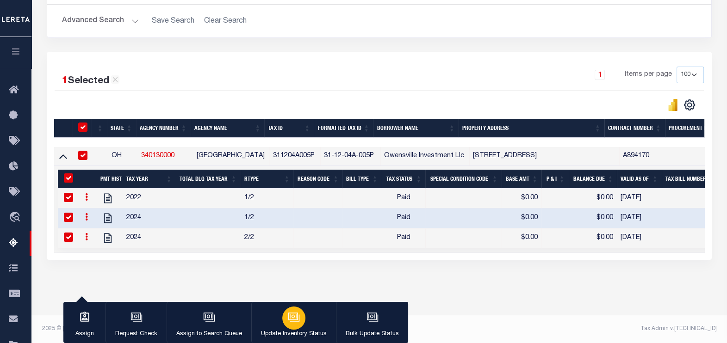
click at [291, 328] on div "button" at bounding box center [293, 318] width 23 height 23
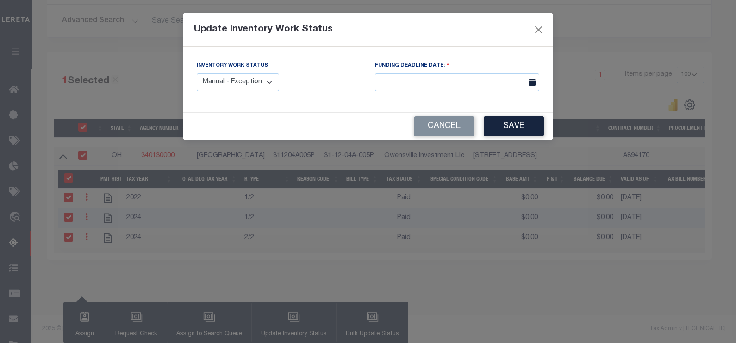
click at [234, 81] on select "Manual - Exception Pended - Awaiting Search Late Add Exception Completed" at bounding box center [238, 83] width 82 height 18
select select "4"
click at [197, 74] on select "Manual - Exception Pended - Awaiting Search Late Add Exception Completed" at bounding box center [238, 83] width 82 height 18
click at [505, 124] on button "Save" at bounding box center [513, 127] width 60 height 20
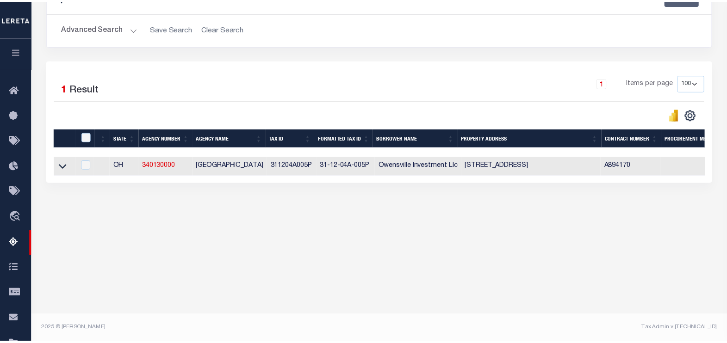
scroll to position [147, 0]
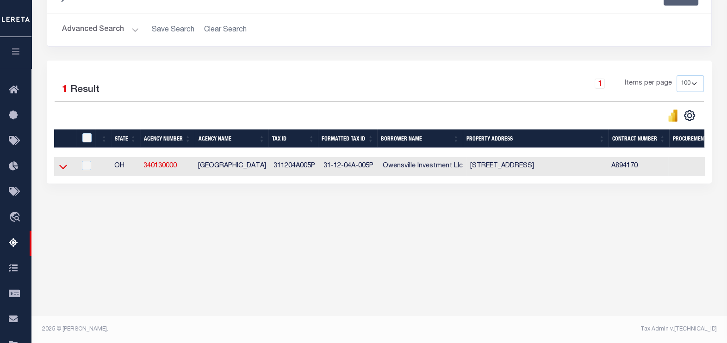
click at [63, 165] on icon at bounding box center [63, 167] width 8 height 10
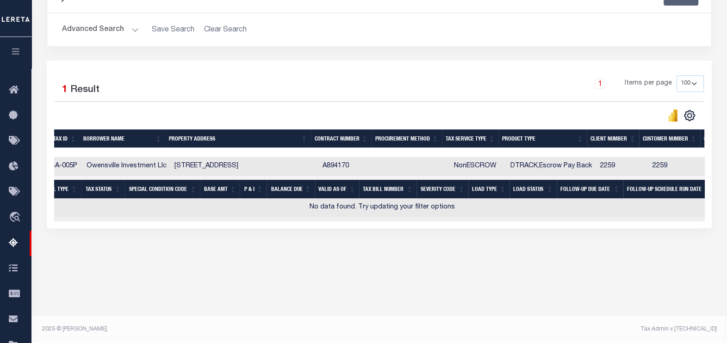
scroll to position [0, 0]
